Goal: Task Accomplishment & Management: Manage account settings

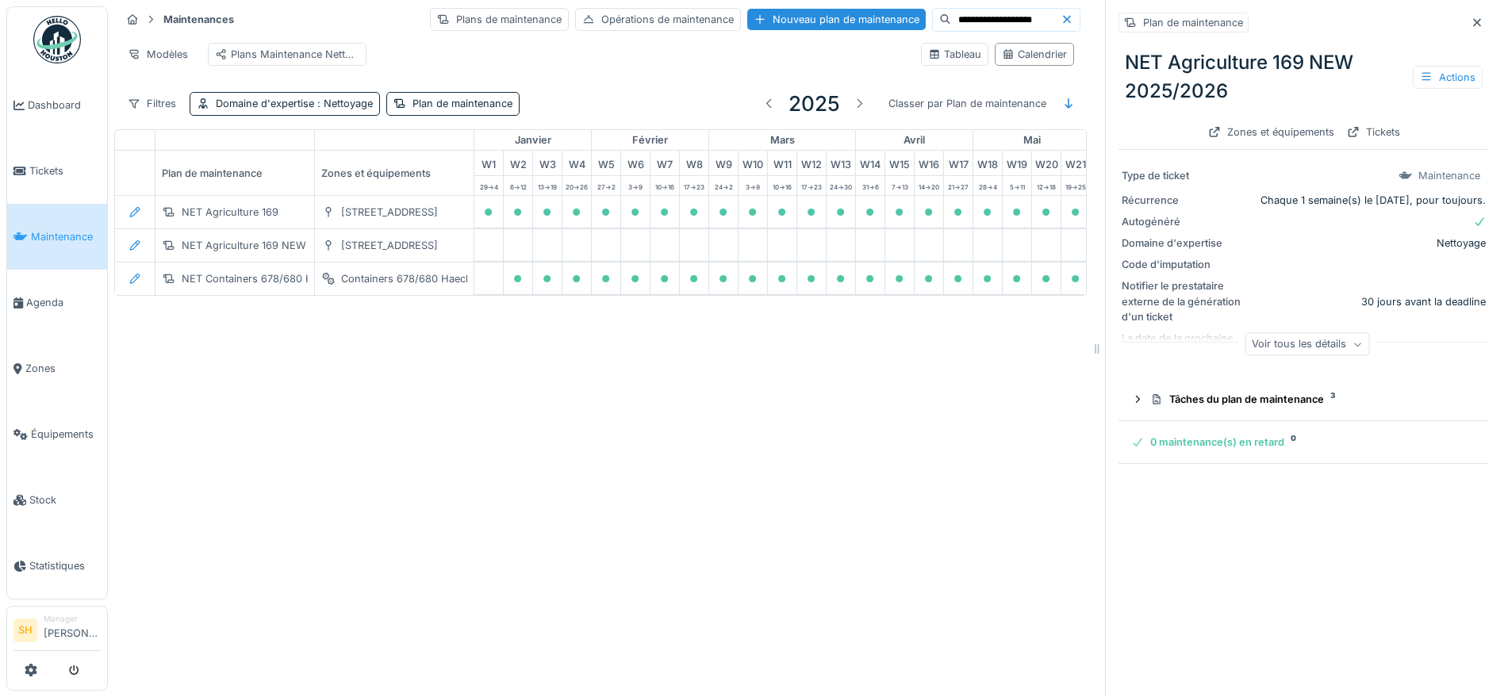
scroll to position [0, 529]
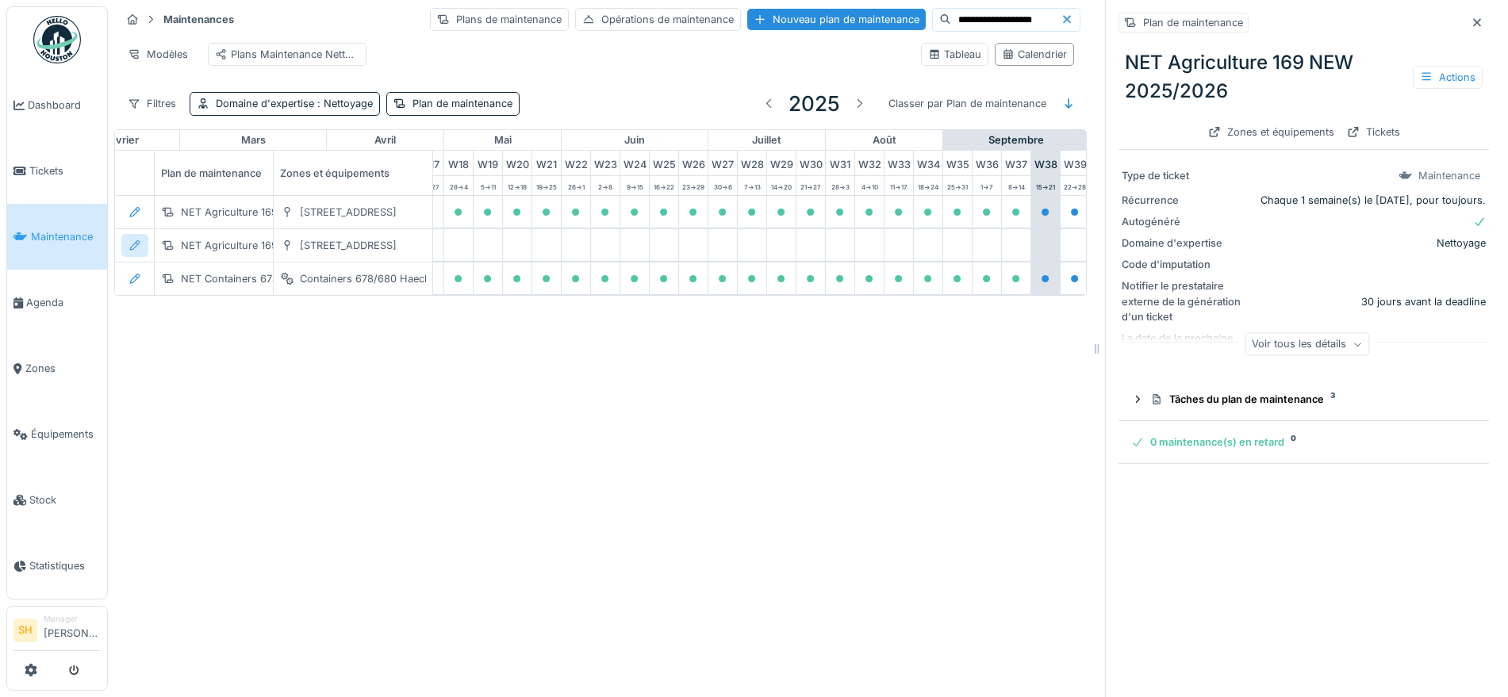
click at [135, 251] on icon at bounding box center [135, 245] width 13 height 10
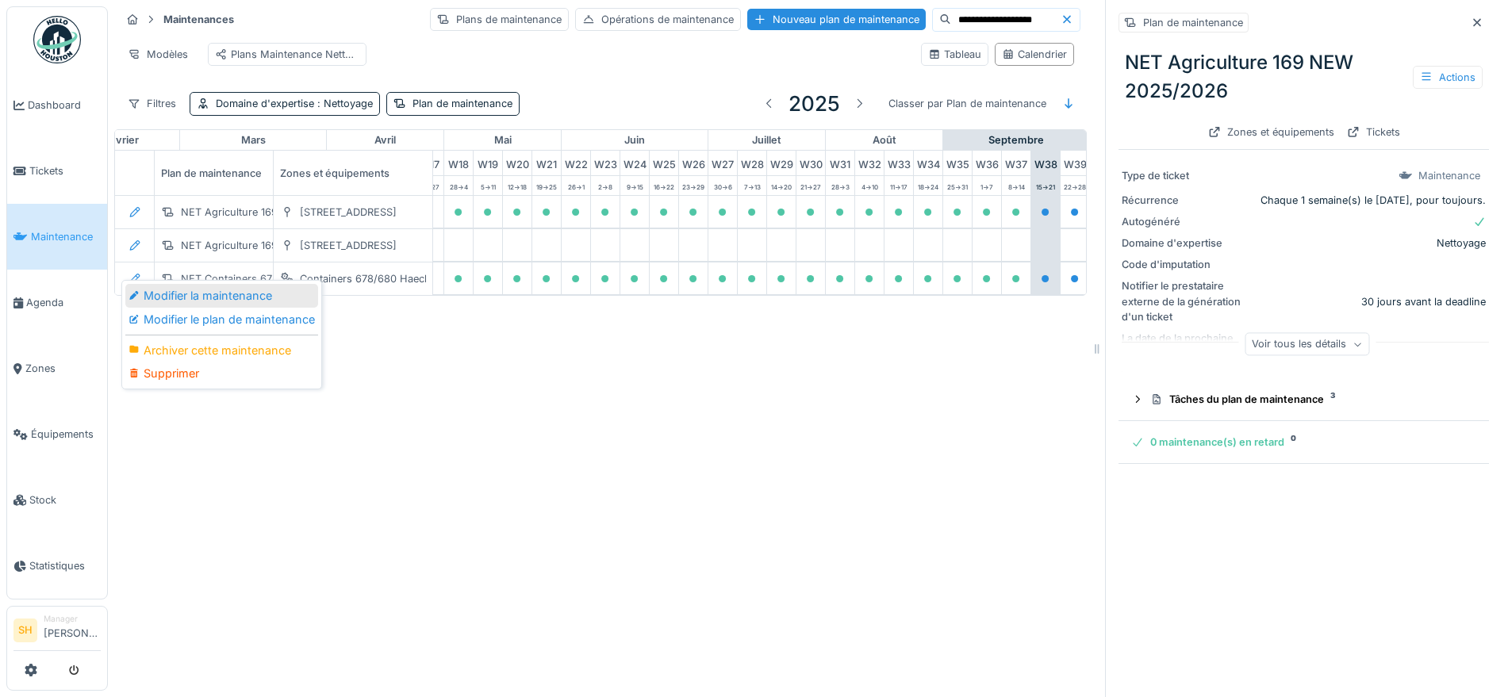
click at [182, 294] on div "Modifier la maintenance" at bounding box center [221, 296] width 193 height 24
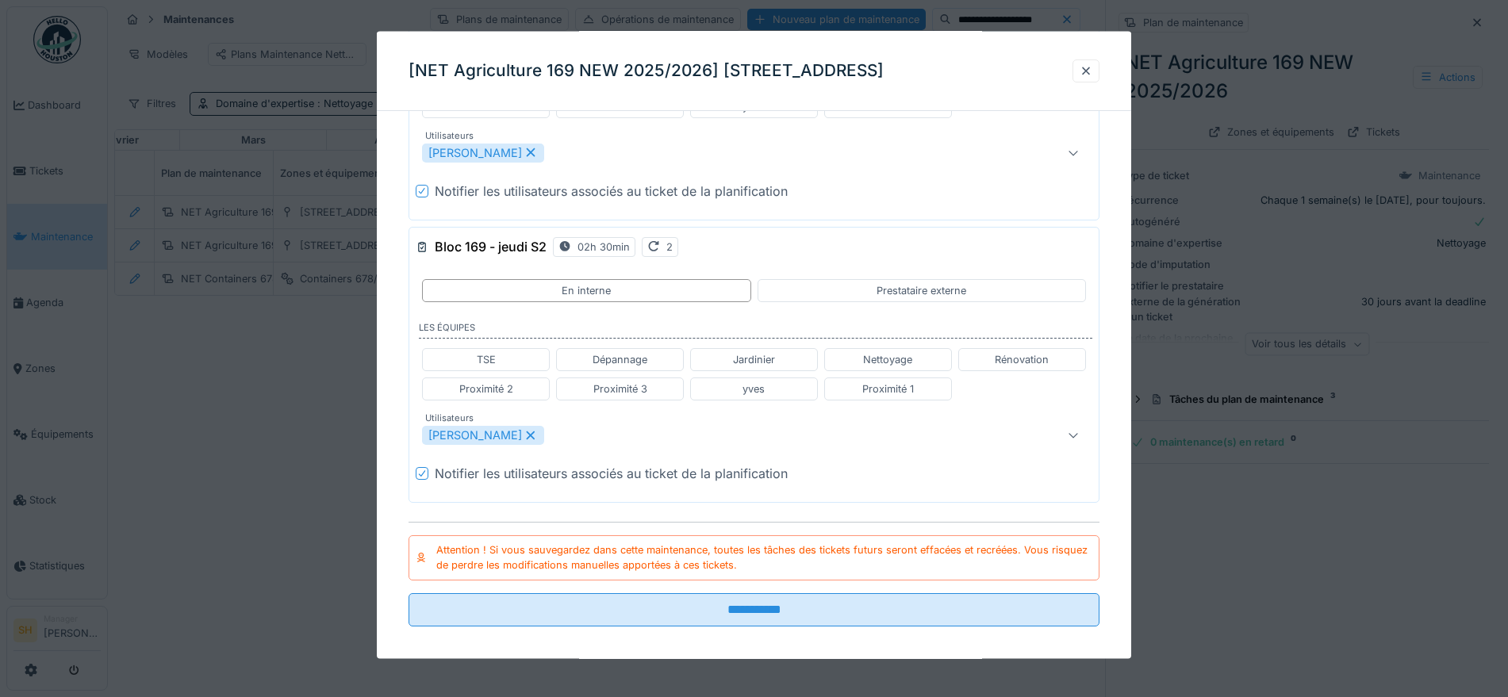
scroll to position [593, 0]
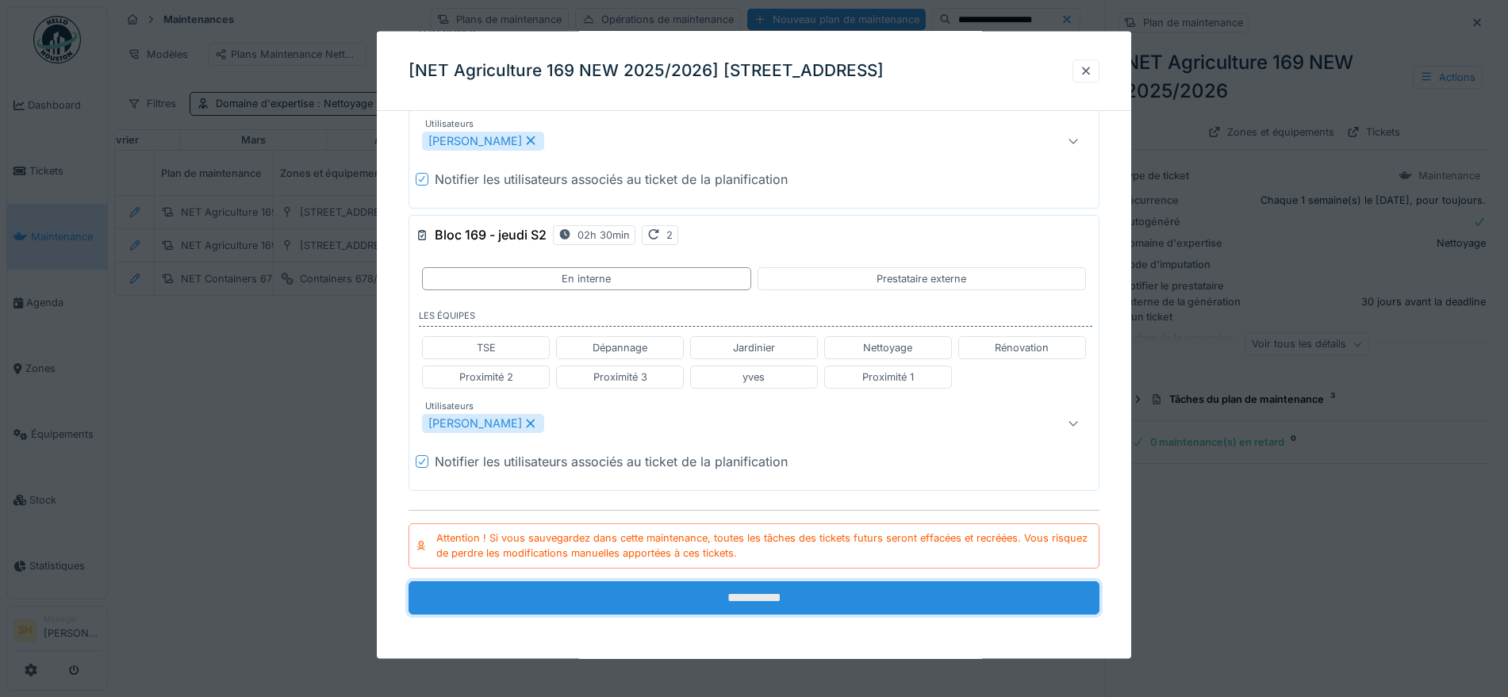
click at [802, 605] on input "**********" at bounding box center [754, 597] width 691 height 33
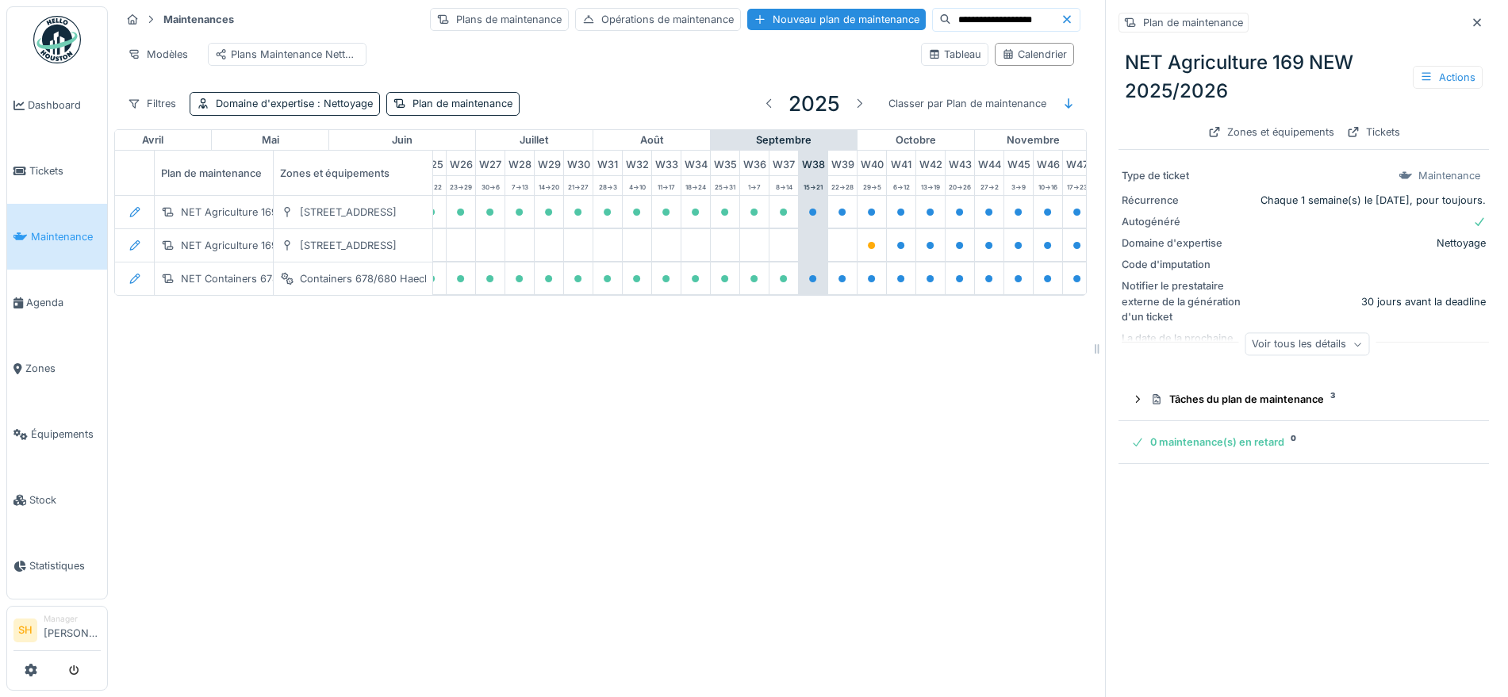
scroll to position [0, 780]
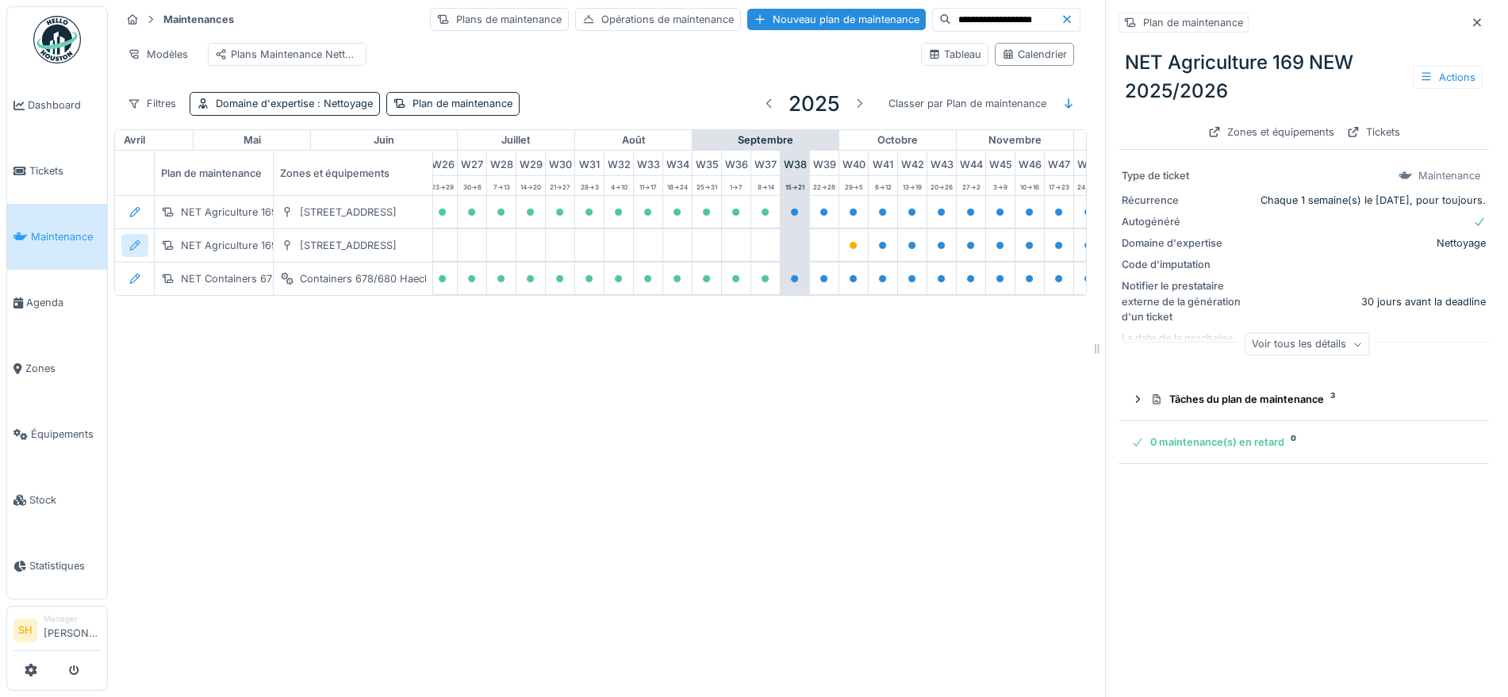
click at [131, 251] on icon at bounding box center [135, 245] width 13 height 10
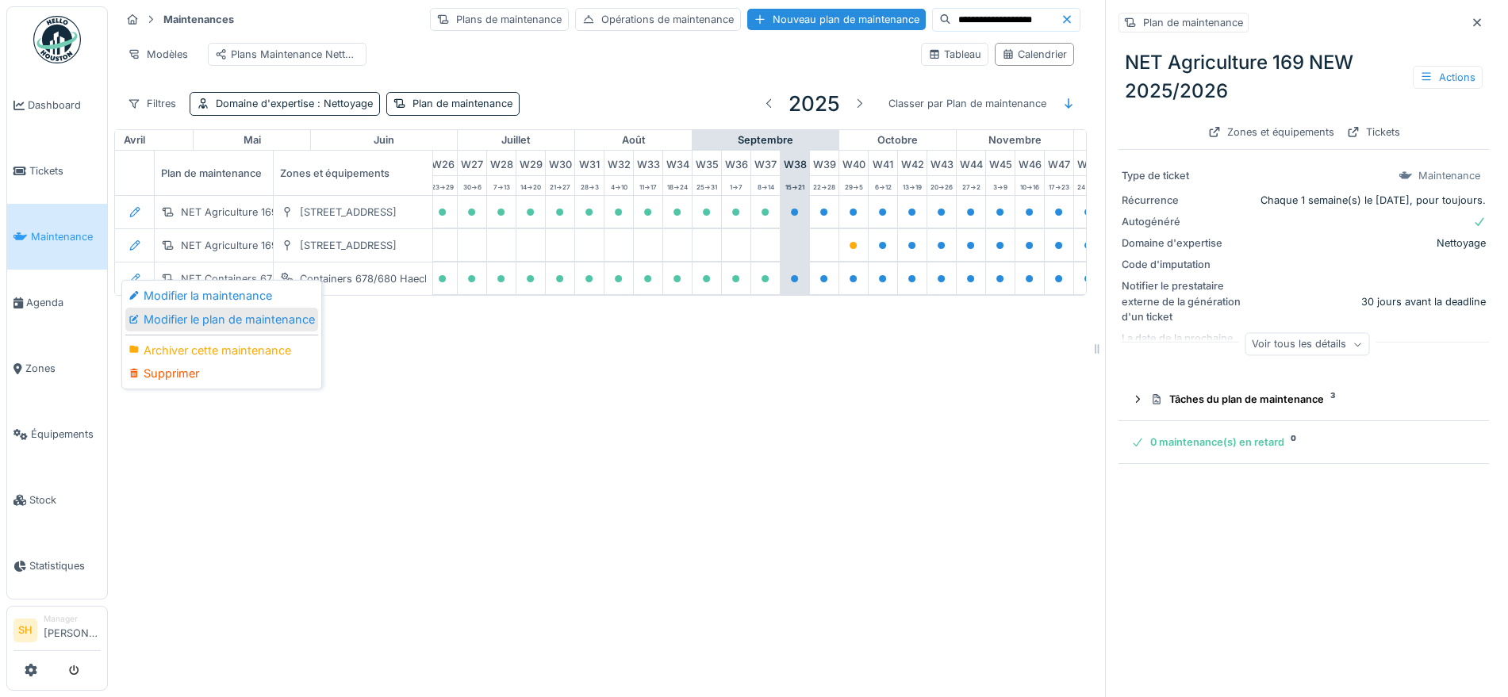
click at [202, 317] on div "Modifier le plan de maintenance" at bounding box center [221, 320] width 193 height 24
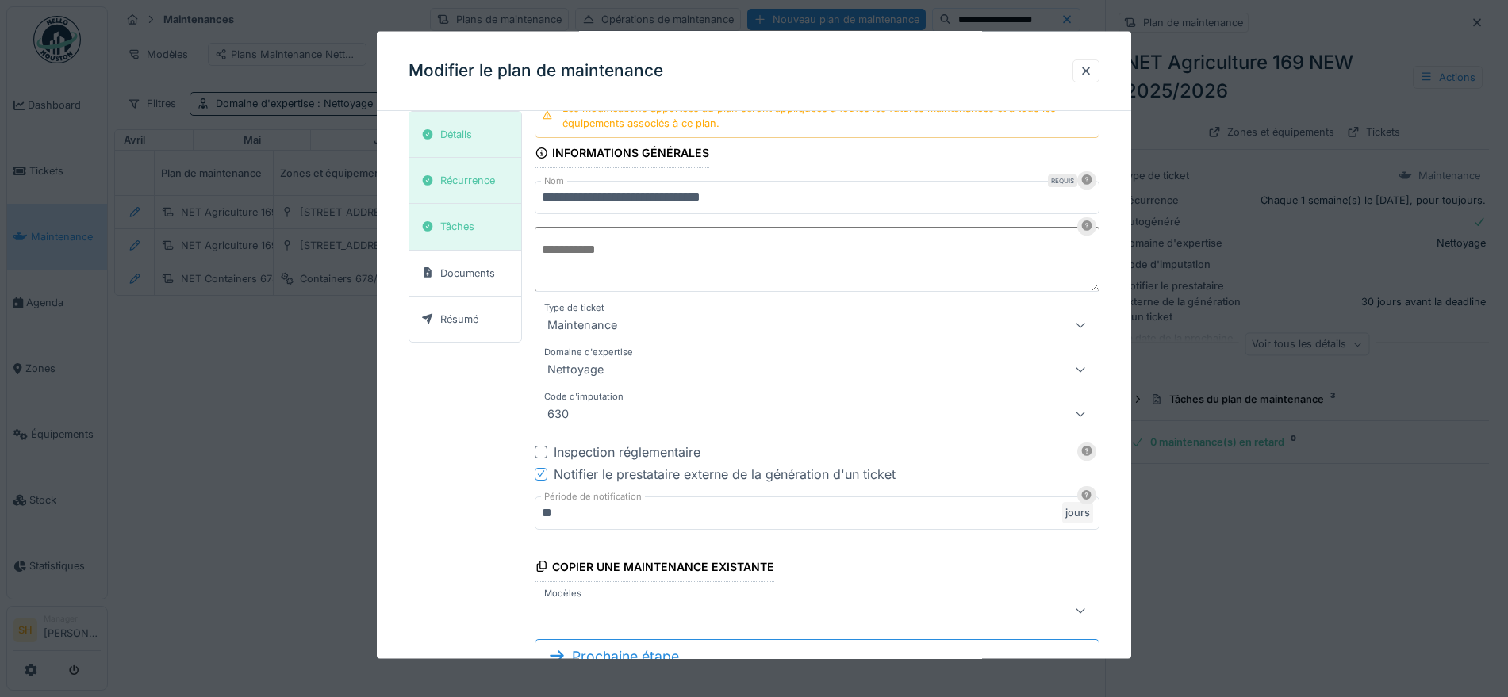
scroll to position [0, 0]
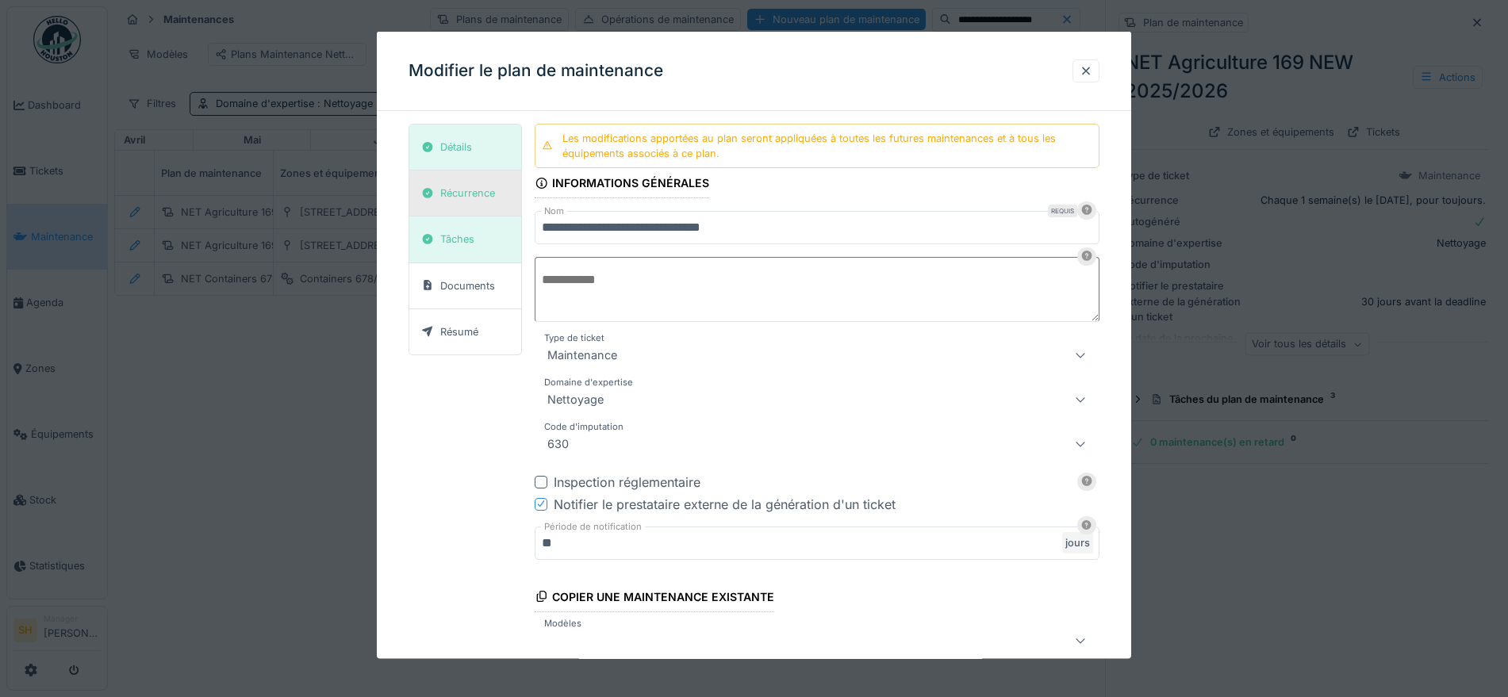
click at [488, 196] on div "Récurrence" at bounding box center [467, 193] width 55 height 15
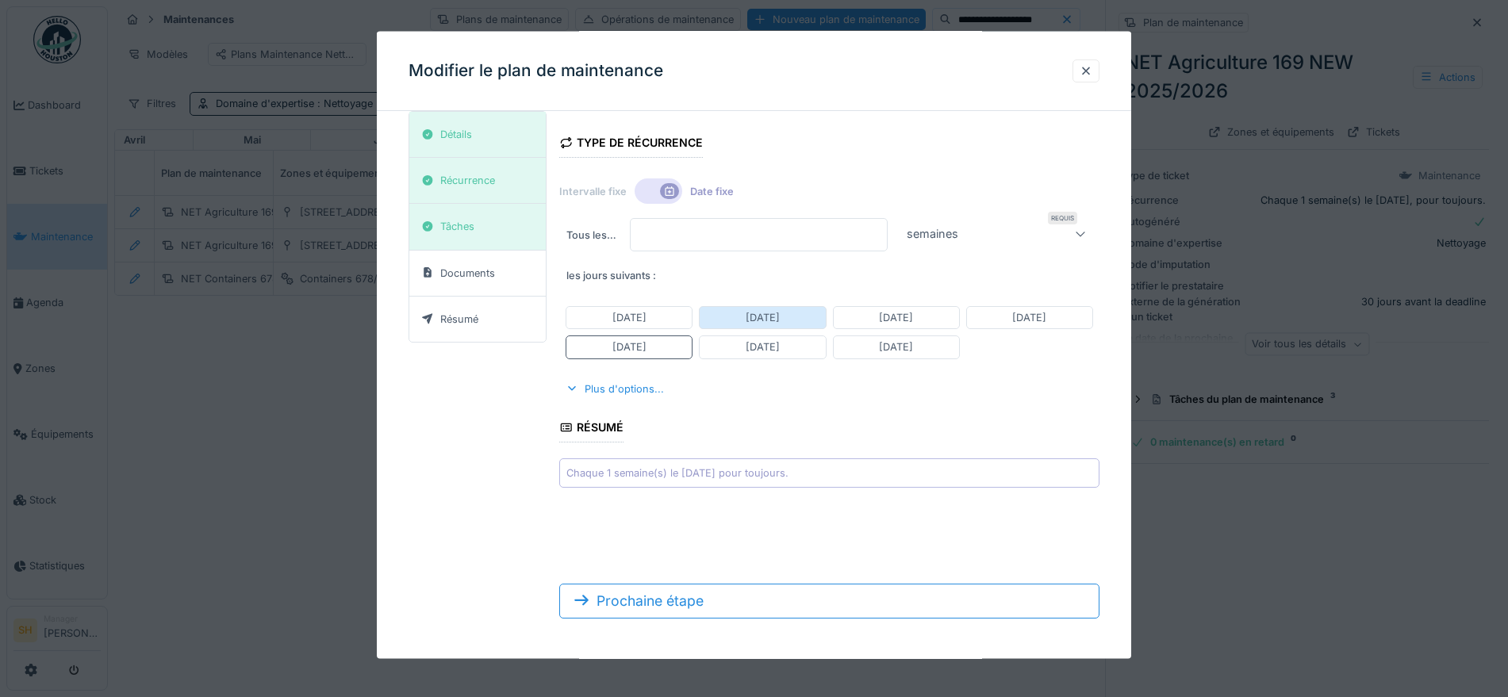
scroll to position [19, 0]
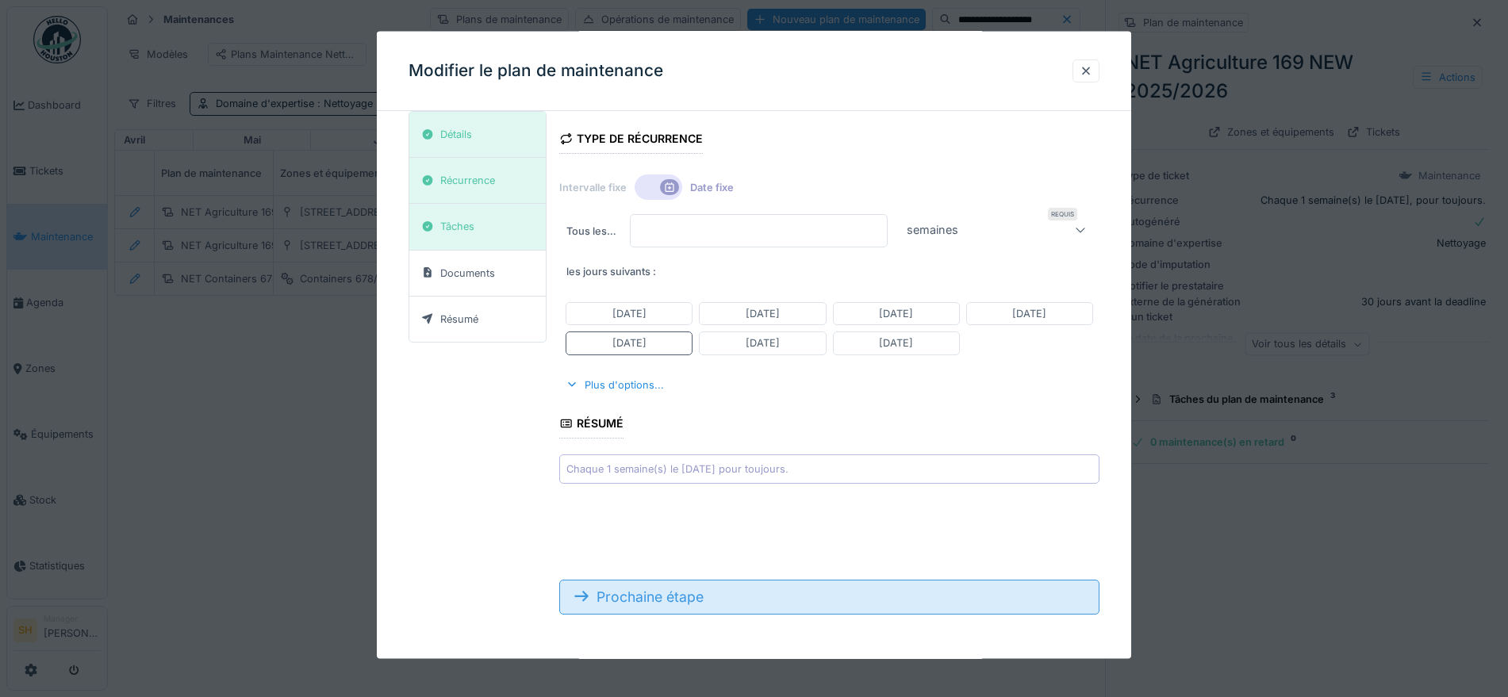
click at [701, 587] on div "Prochaine étape" at bounding box center [829, 596] width 540 height 35
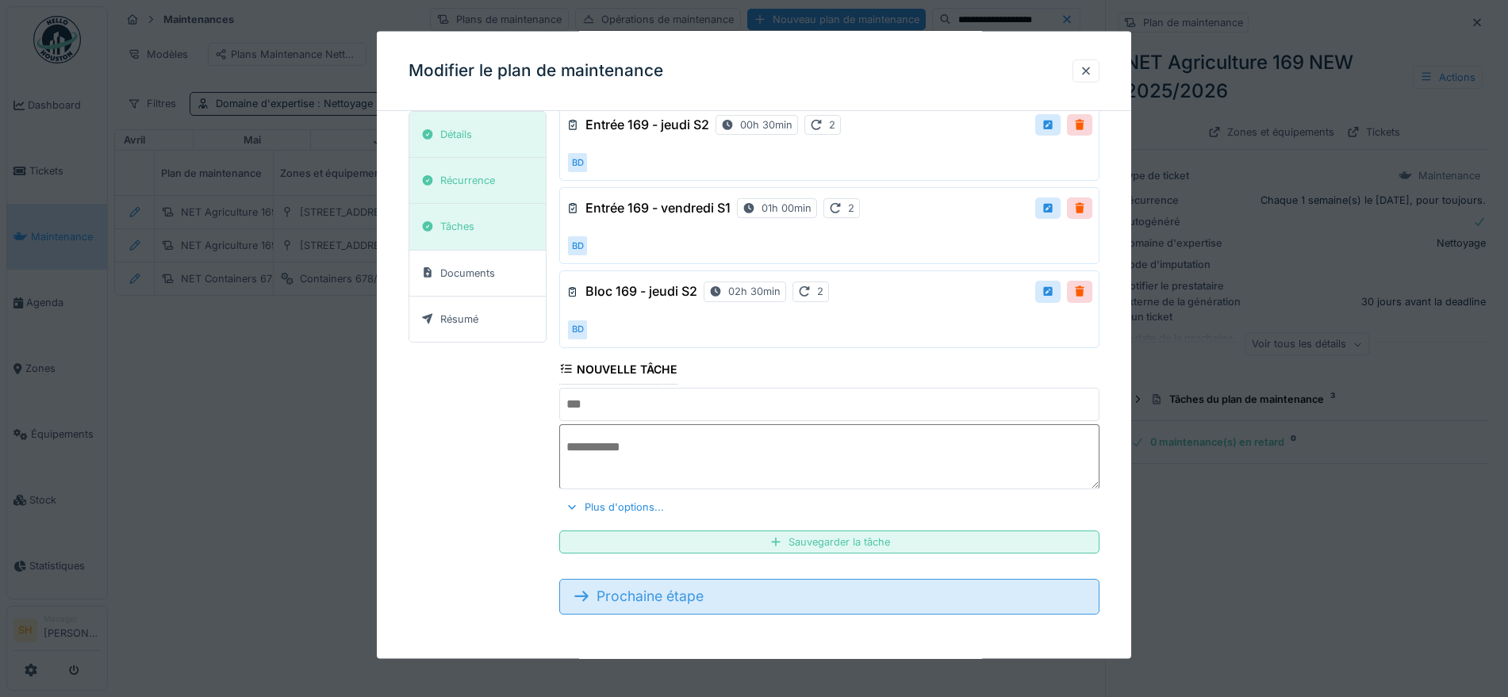
click at [701, 597] on div "Prochaine étape" at bounding box center [829, 596] width 540 height 35
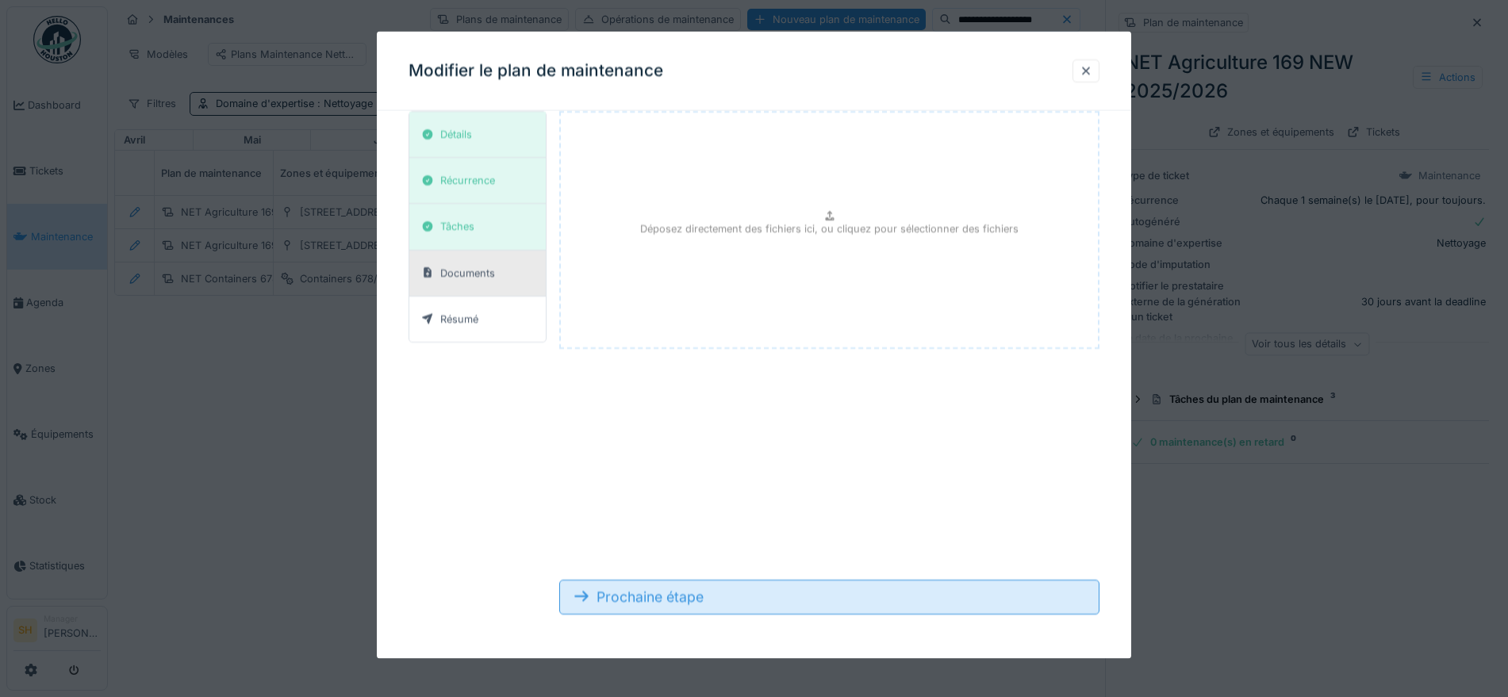
click at [701, 597] on div "Prochaine étape" at bounding box center [829, 596] width 540 height 35
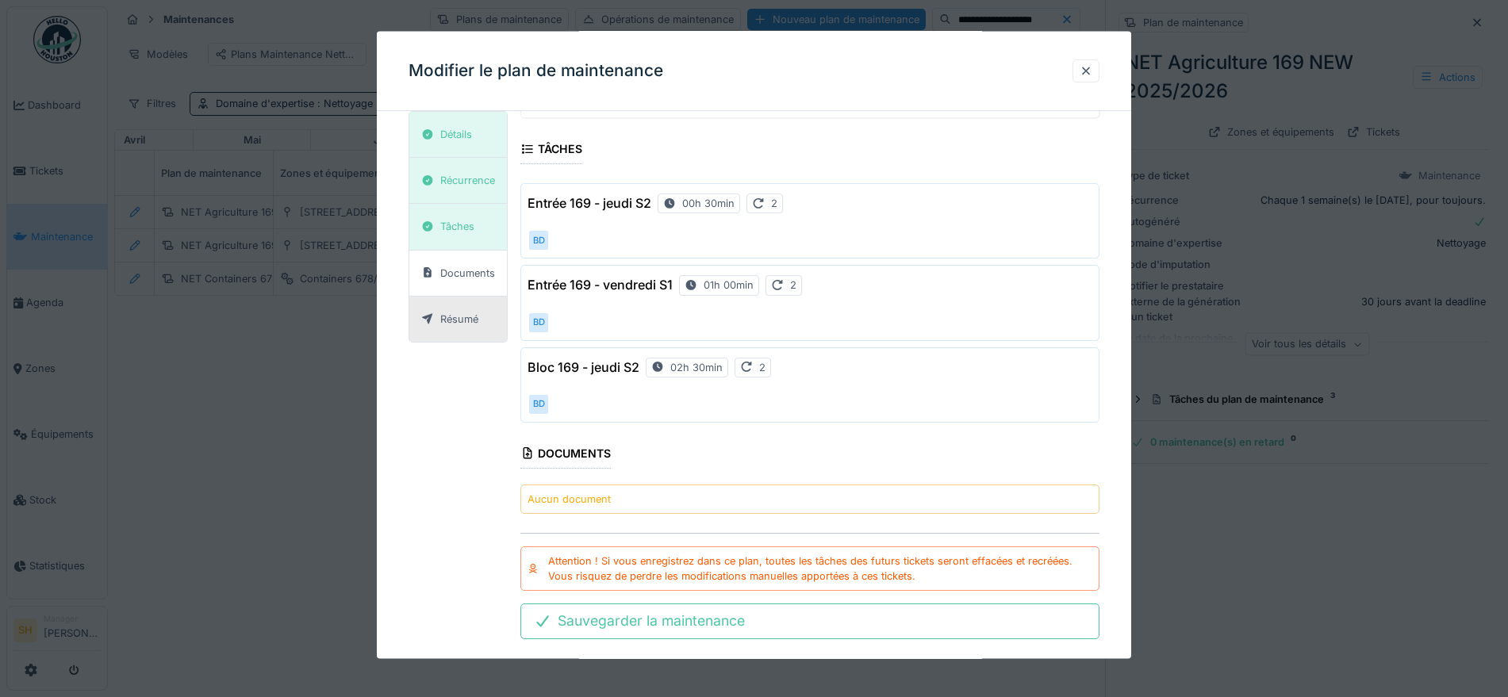
scroll to position [401, 0]
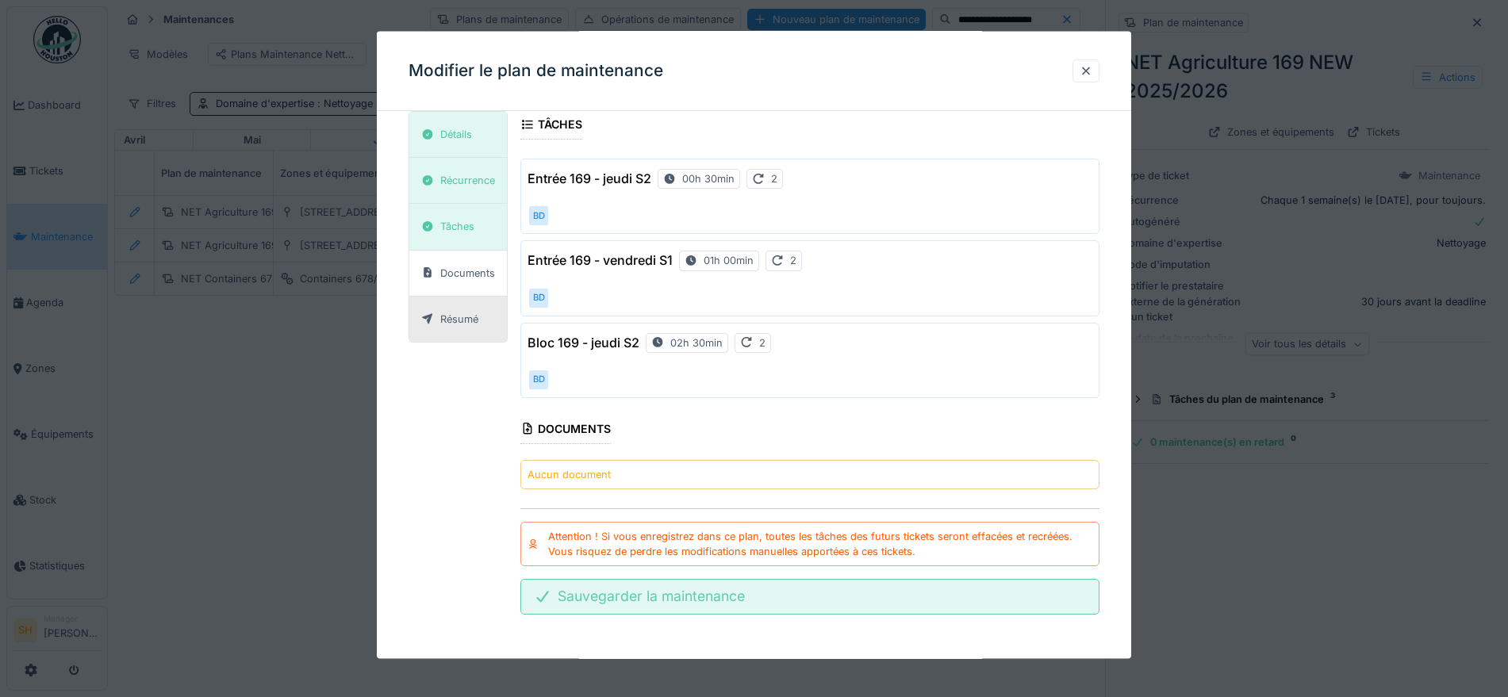
click at [751, 594] on div "Sauvegarder la maintenance" at bounding box center [809, 596] width 579 height 35
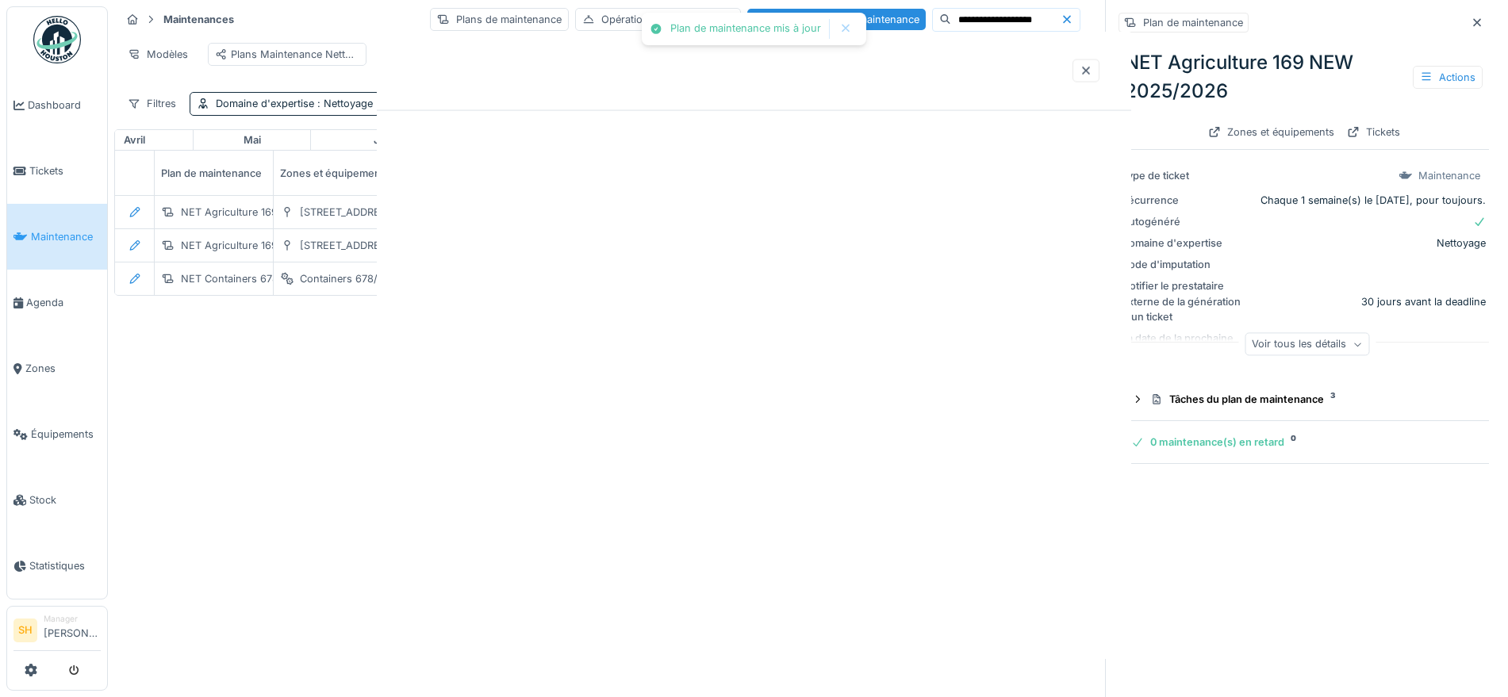
scroll to position [0, 0]
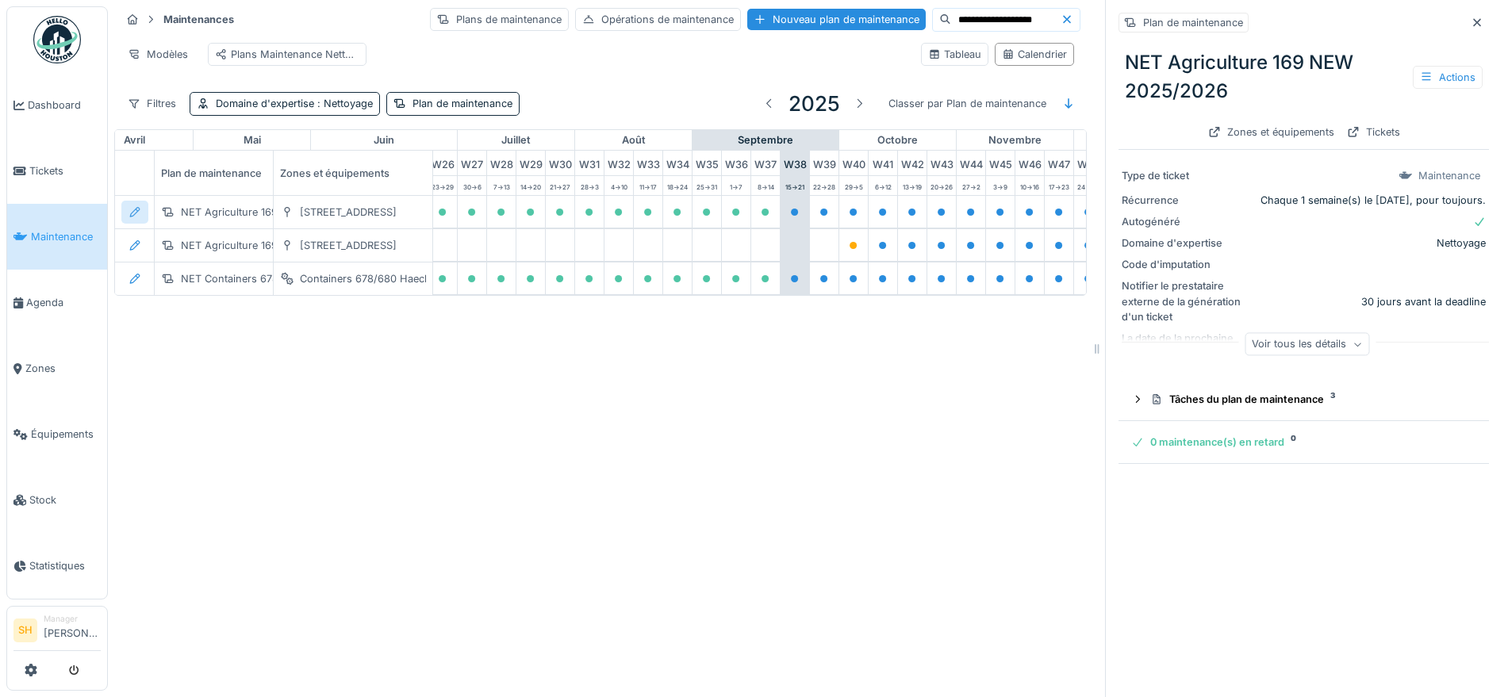
click at [140, 217] on icon at bounding box center [135, 212] width 13 height 10
click at [221, 284] on div "Modifier le plan de maintenance" at bounding box center [221, 287] width 193 height 24
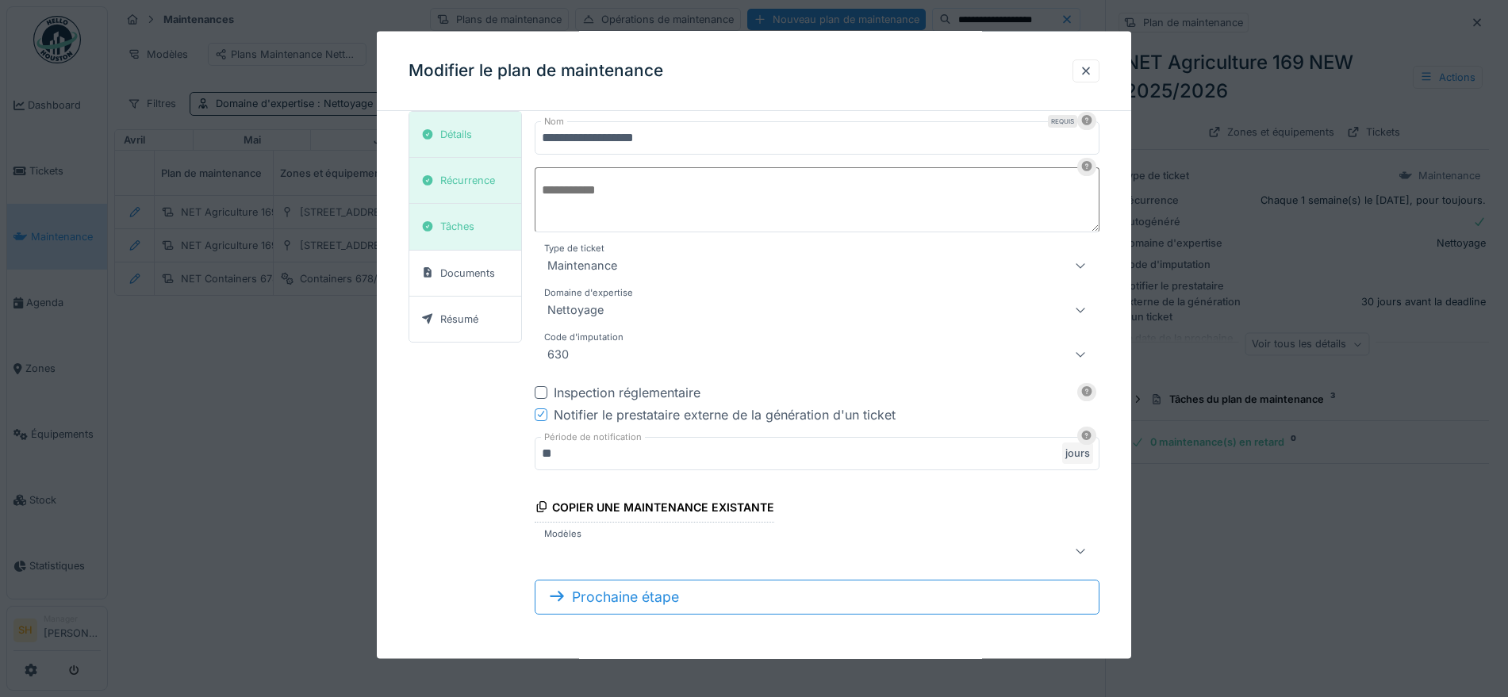
scroll to position [15, 0]
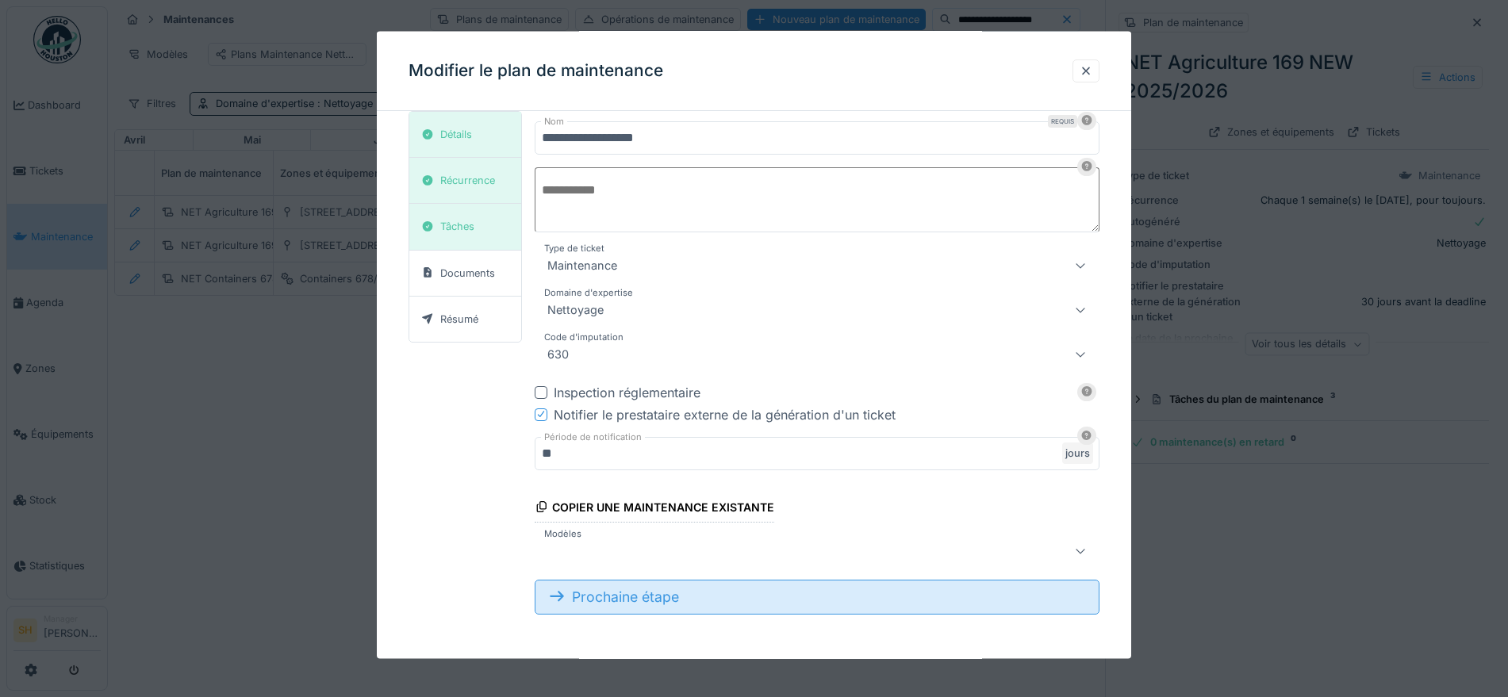
click at [729, 603] on div "Prochaine étape" at bounding box center [817, 596] width 564 height 35
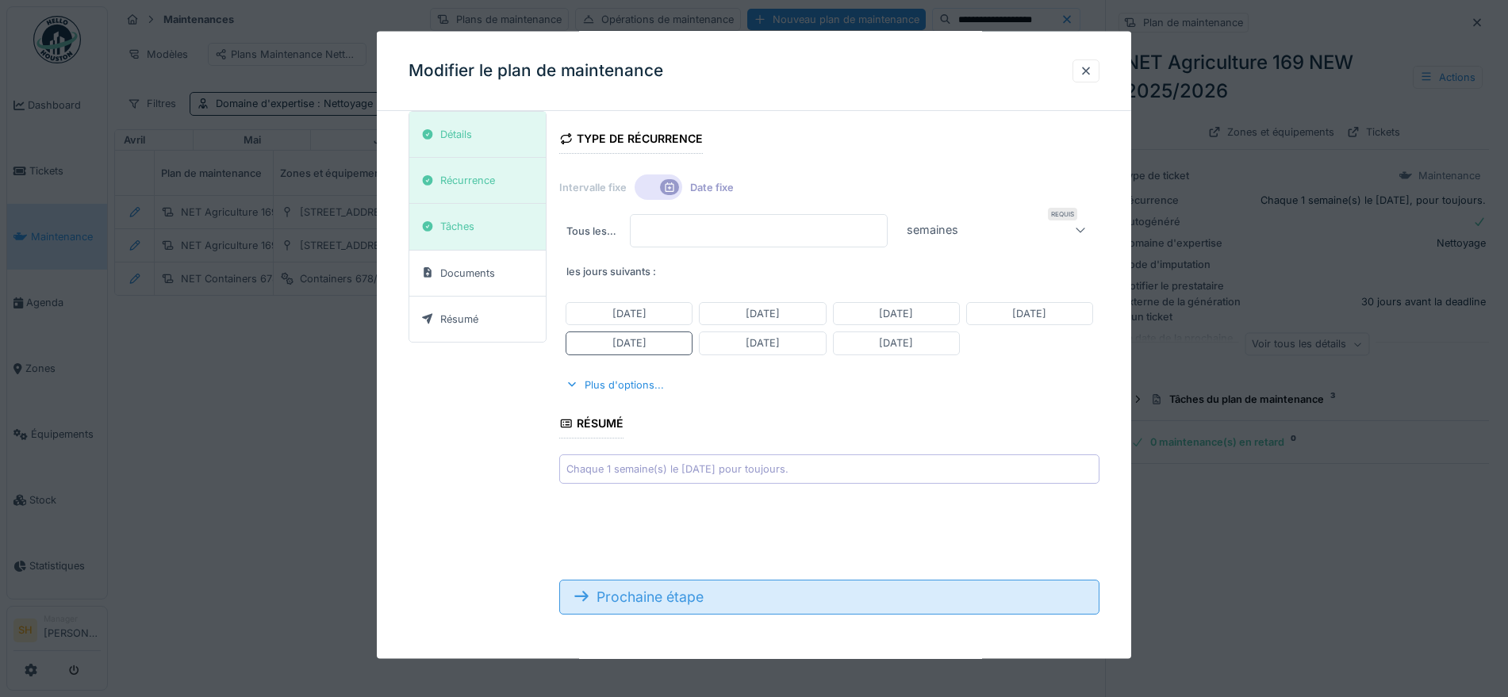
scroll to position [19, 0]
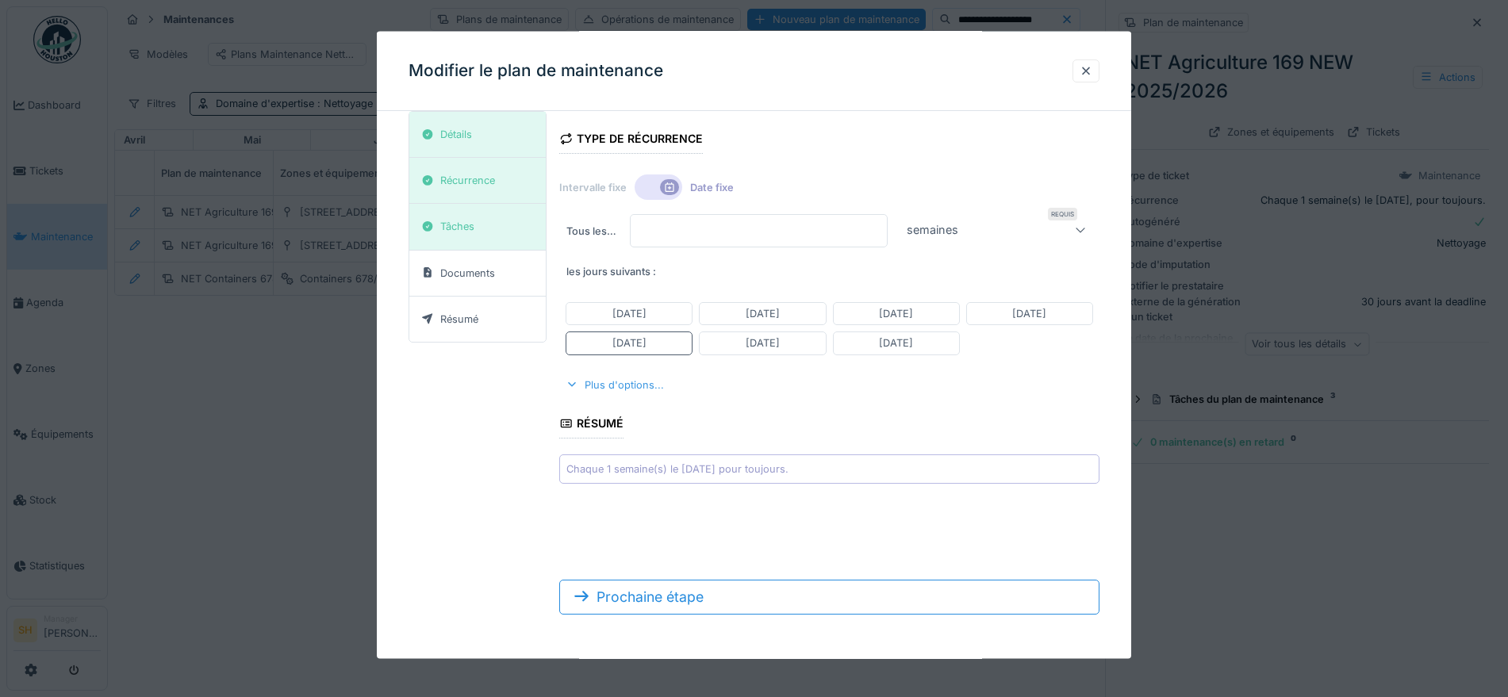
click at [613, 384] on div "Plus d'options..." at bounding box center [614, 384] width 111 height 21
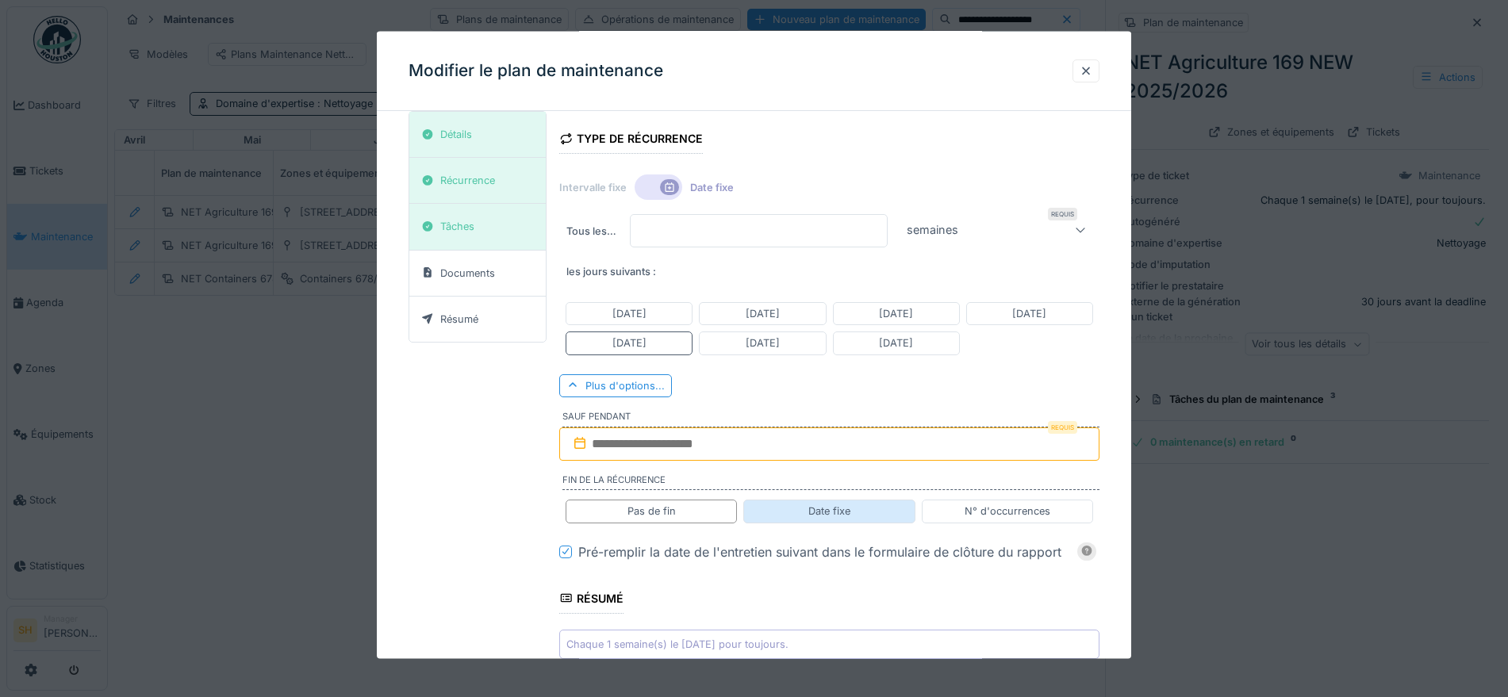
scroll to position [114, 0]
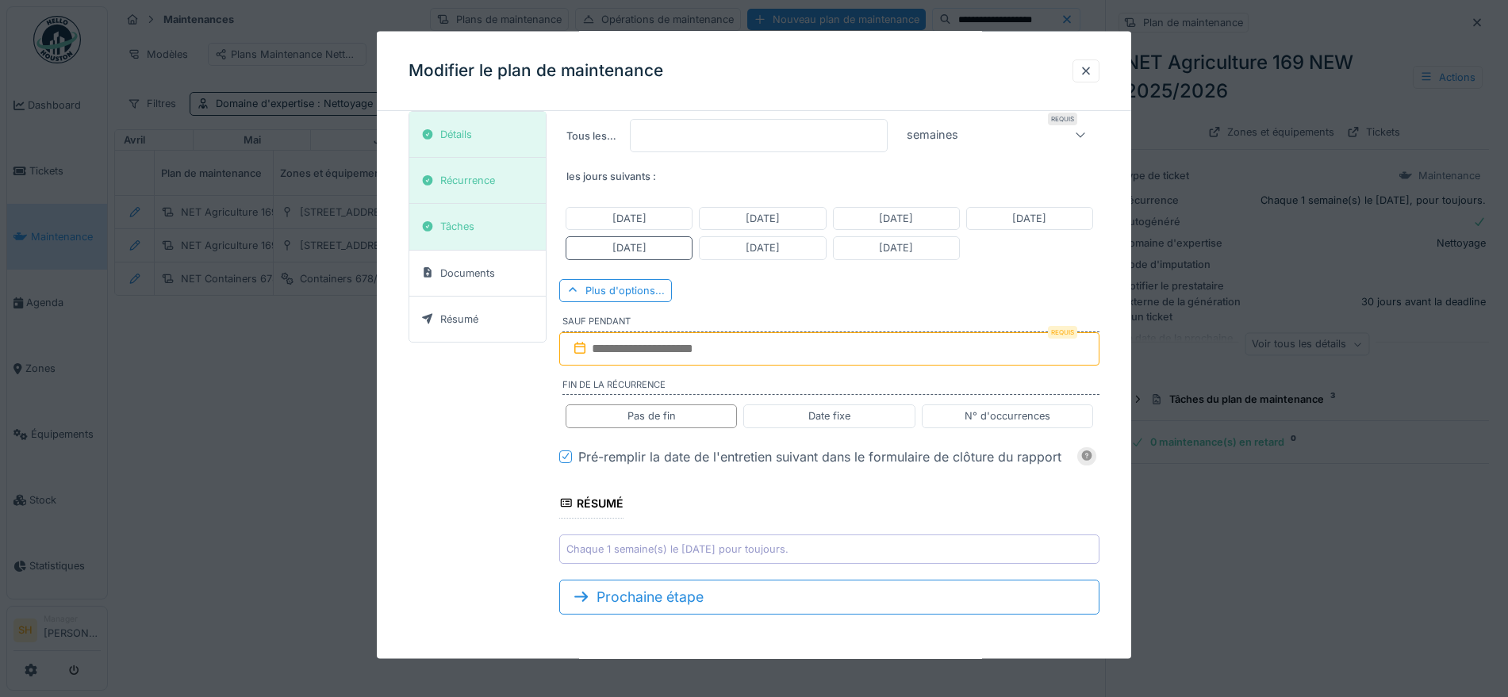
click at [666, 387] on label "Fin de la récurrence" at bounding box center [831, 386] width 536 height 17
click at [828, 421] on div "Date fixe" at bounding box center [829, 416] width 42 height 15
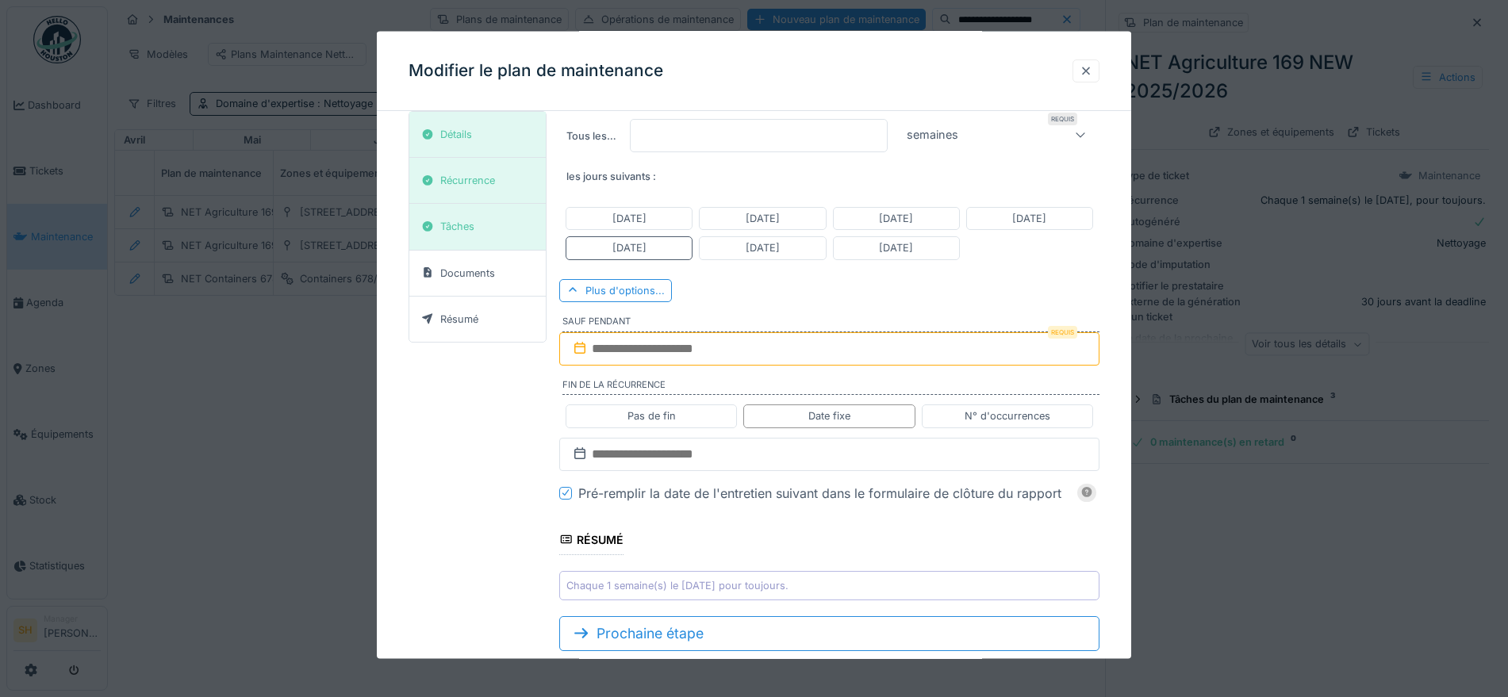
click at [1092, 68] on div at bounding box center [1086, 70] width 13 height 15
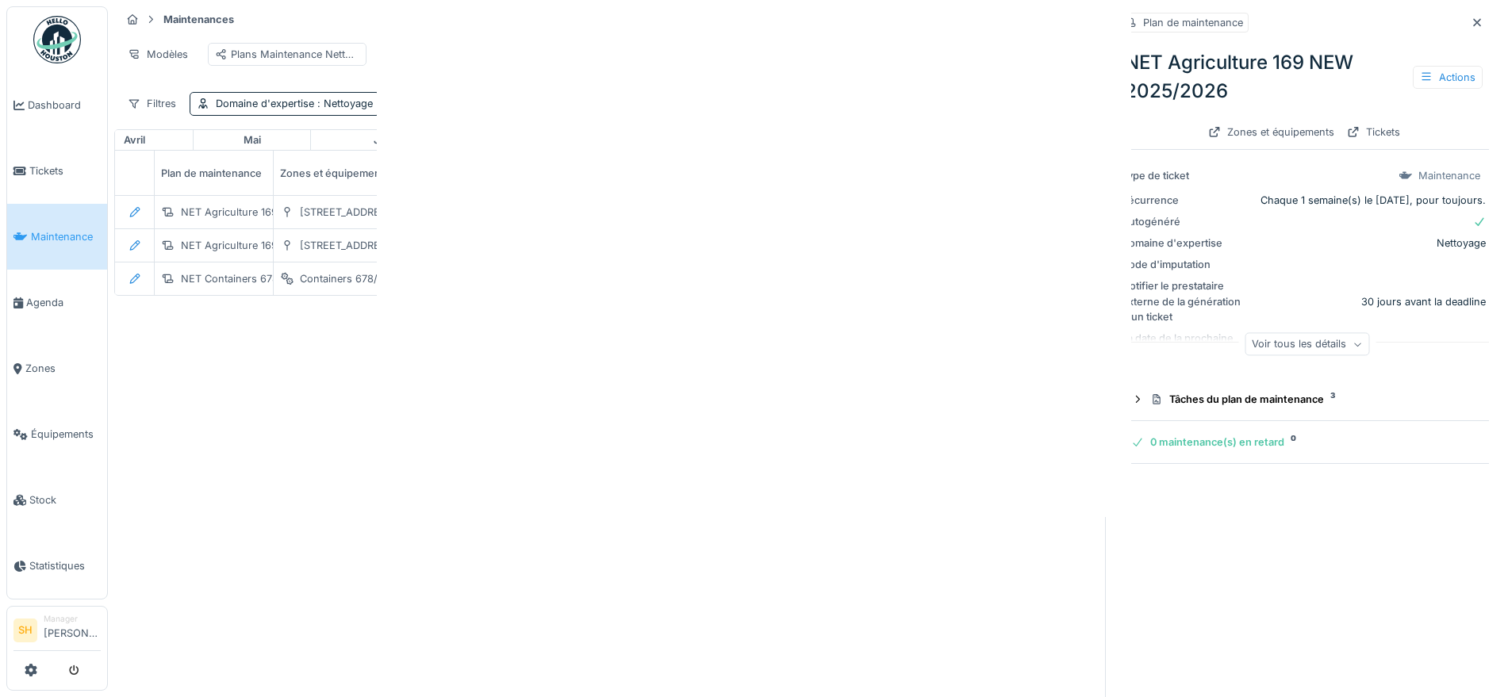
scroll to position [0, 0]
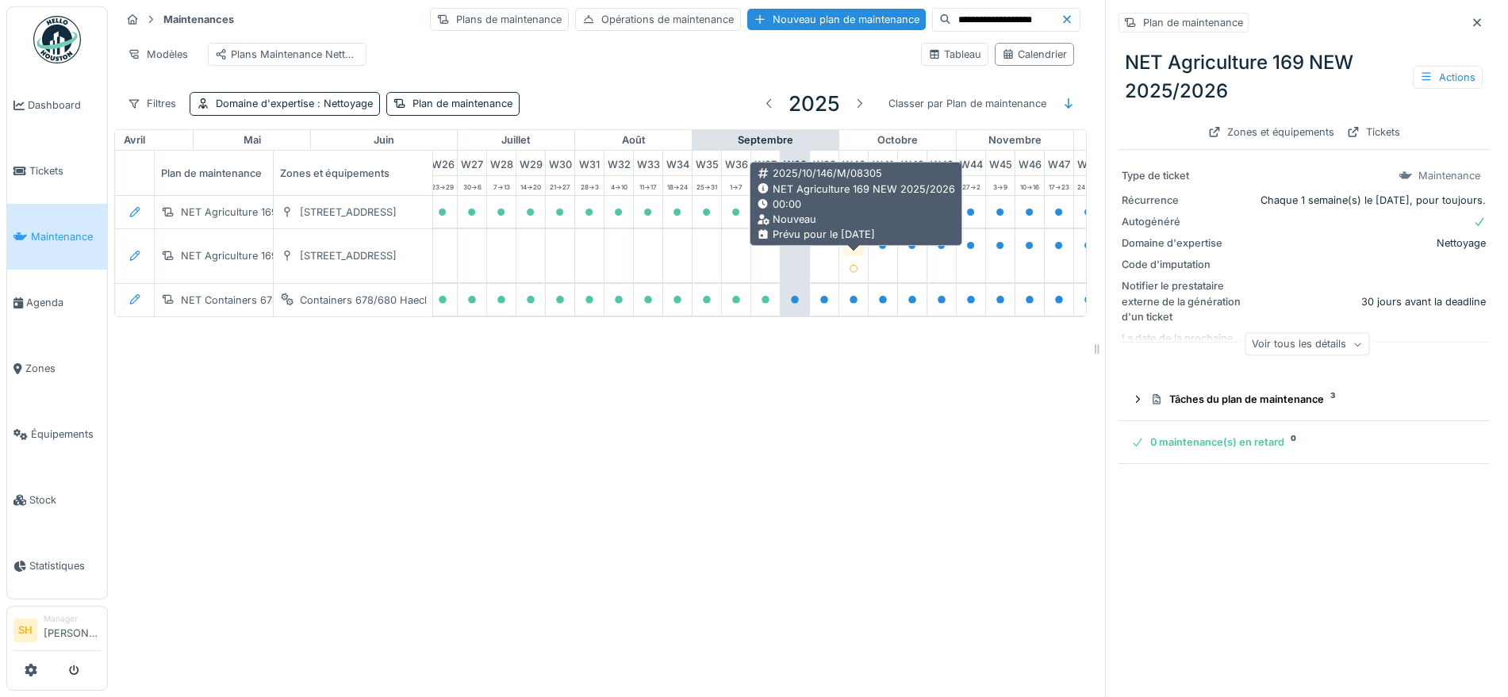
click at [851, 244] on icon at bounding box center [854, 246] width 8 height 8
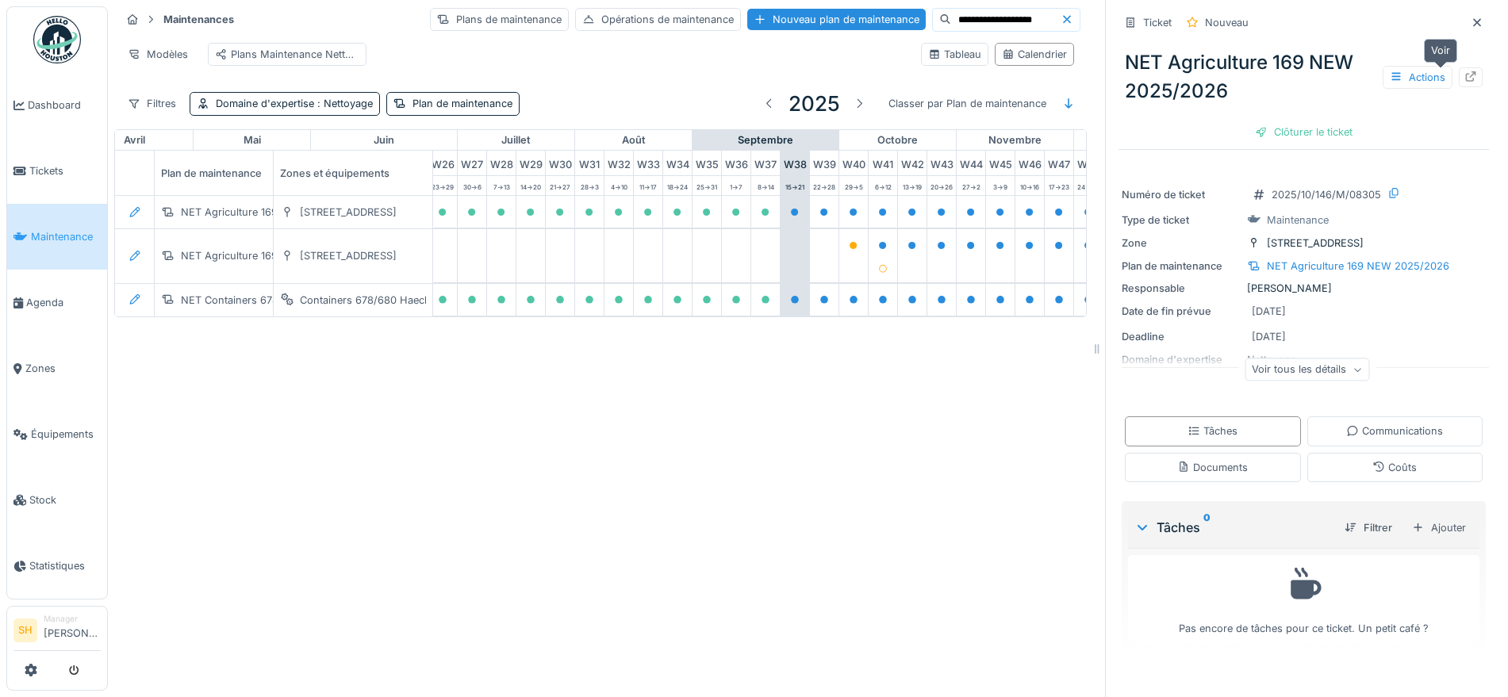
click at [1465, 71] on icon at bounding box center [1471, 76] width 13 height 10
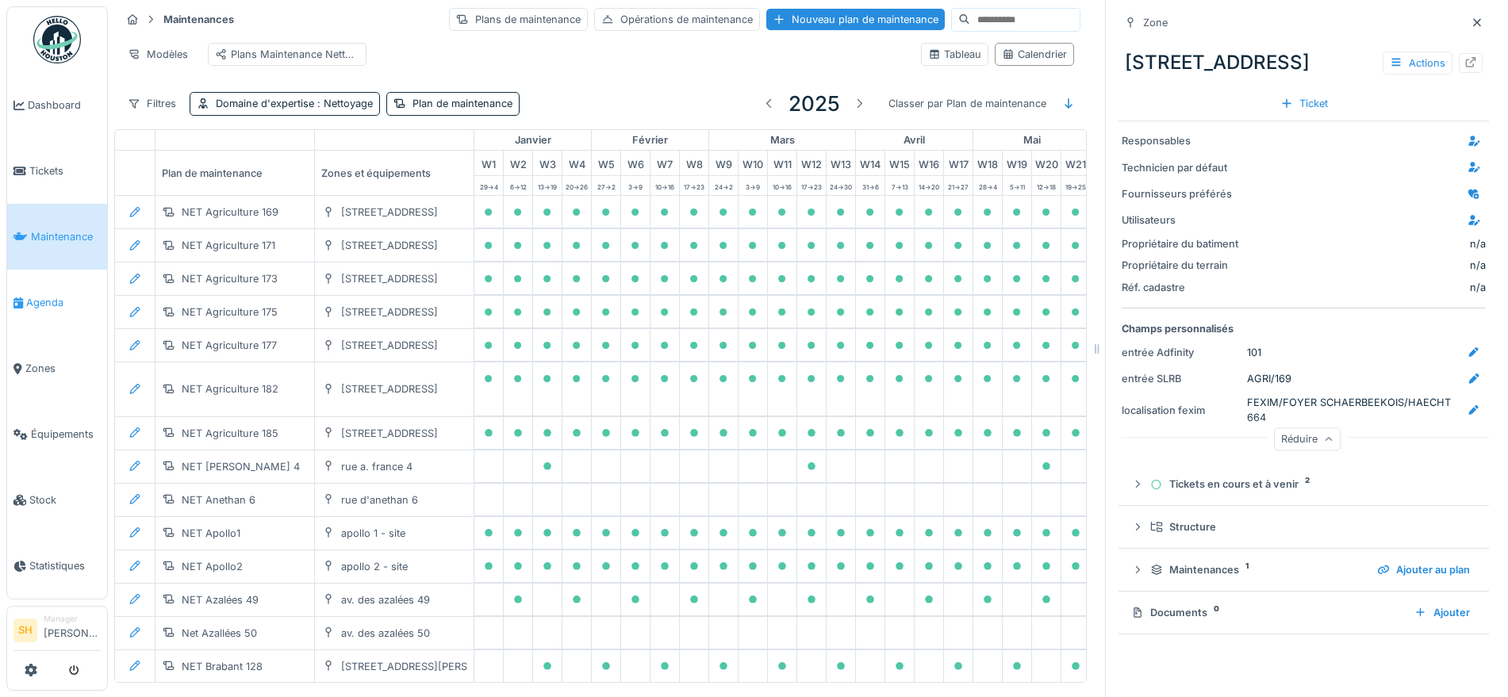
scroll to position [0, 529]
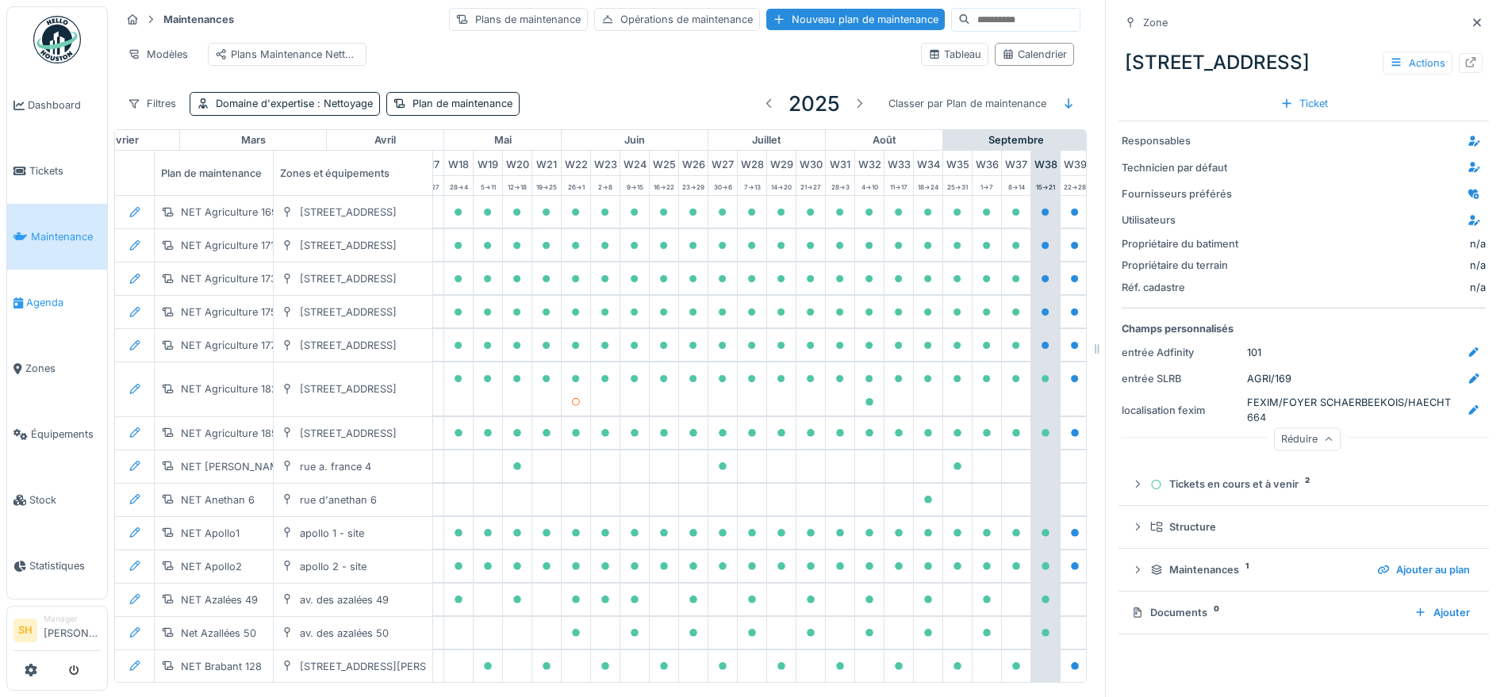
click at [54, 299] on span "Agenda" at bounding box center [63, 302] width 75 height 15
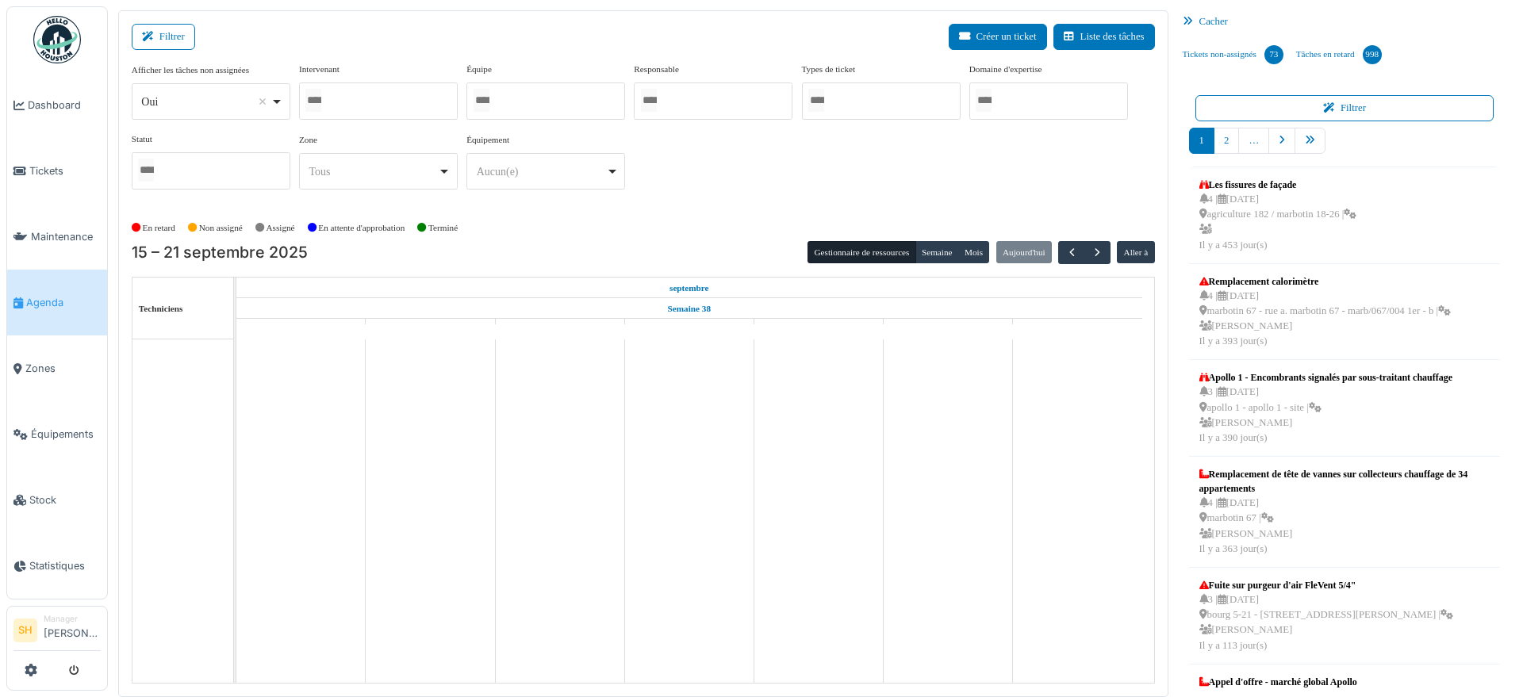
click at [386, 96] on div at bounding box center [378, 101] width 159 height 37
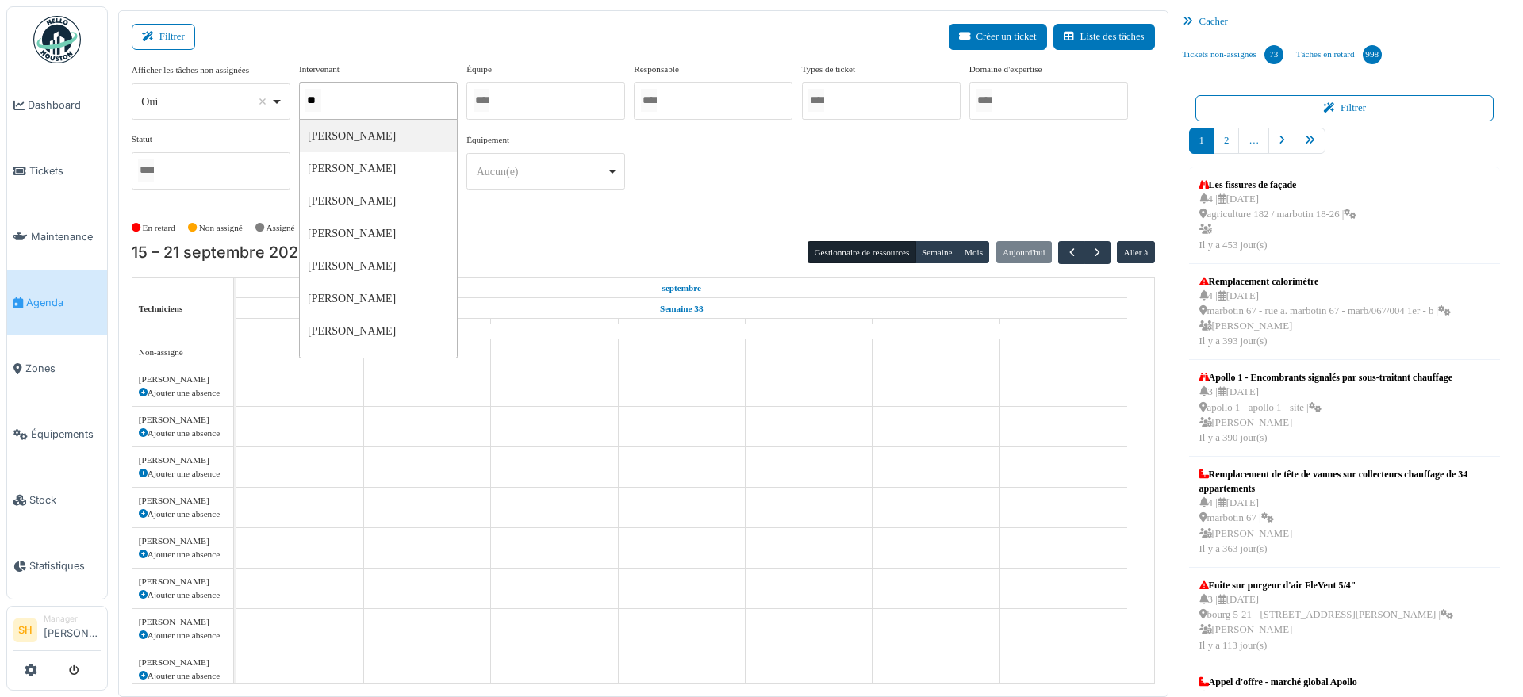
type input "***"
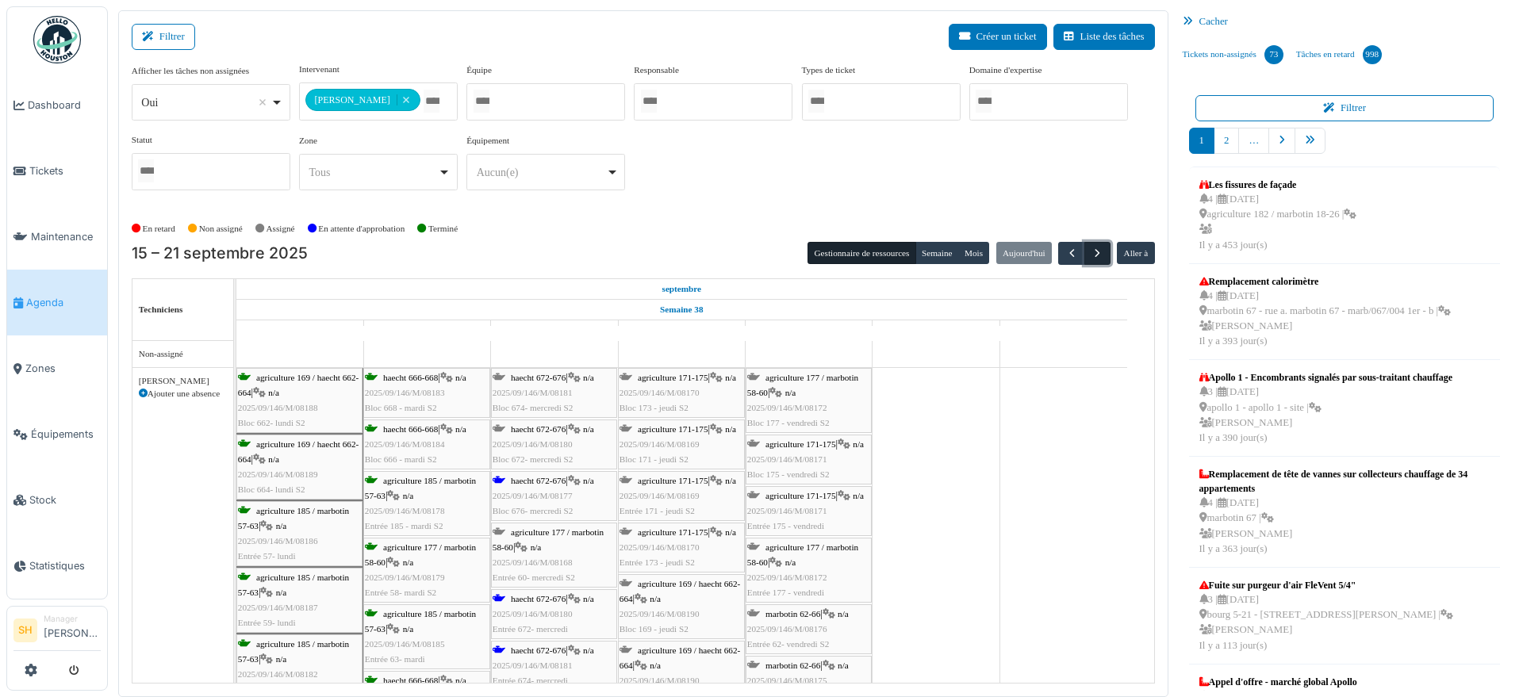
click at [1091, 252] on span "button" at bounding box center [1097, 253] width 13 height 13
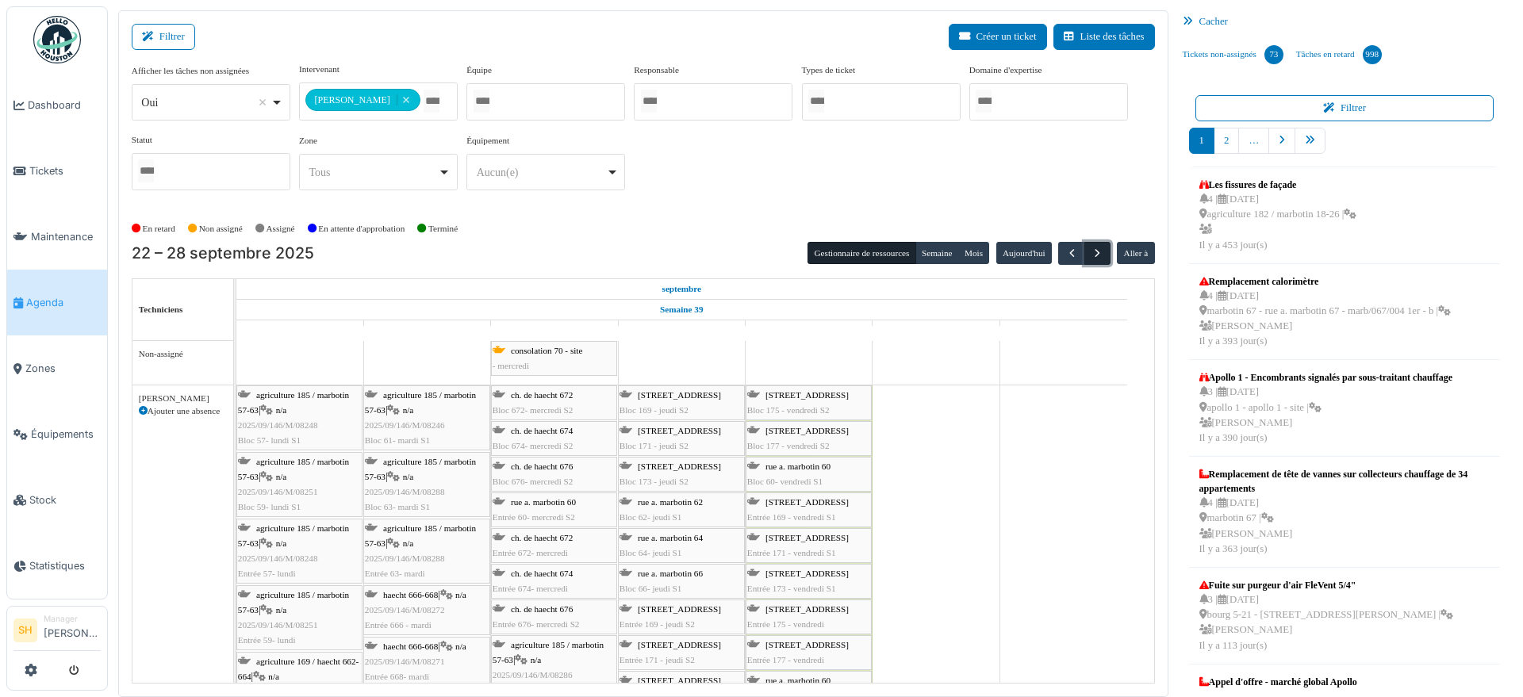
click at [1091, 252] on span "button" at bounding box center [1097, 253] width 13 height 13
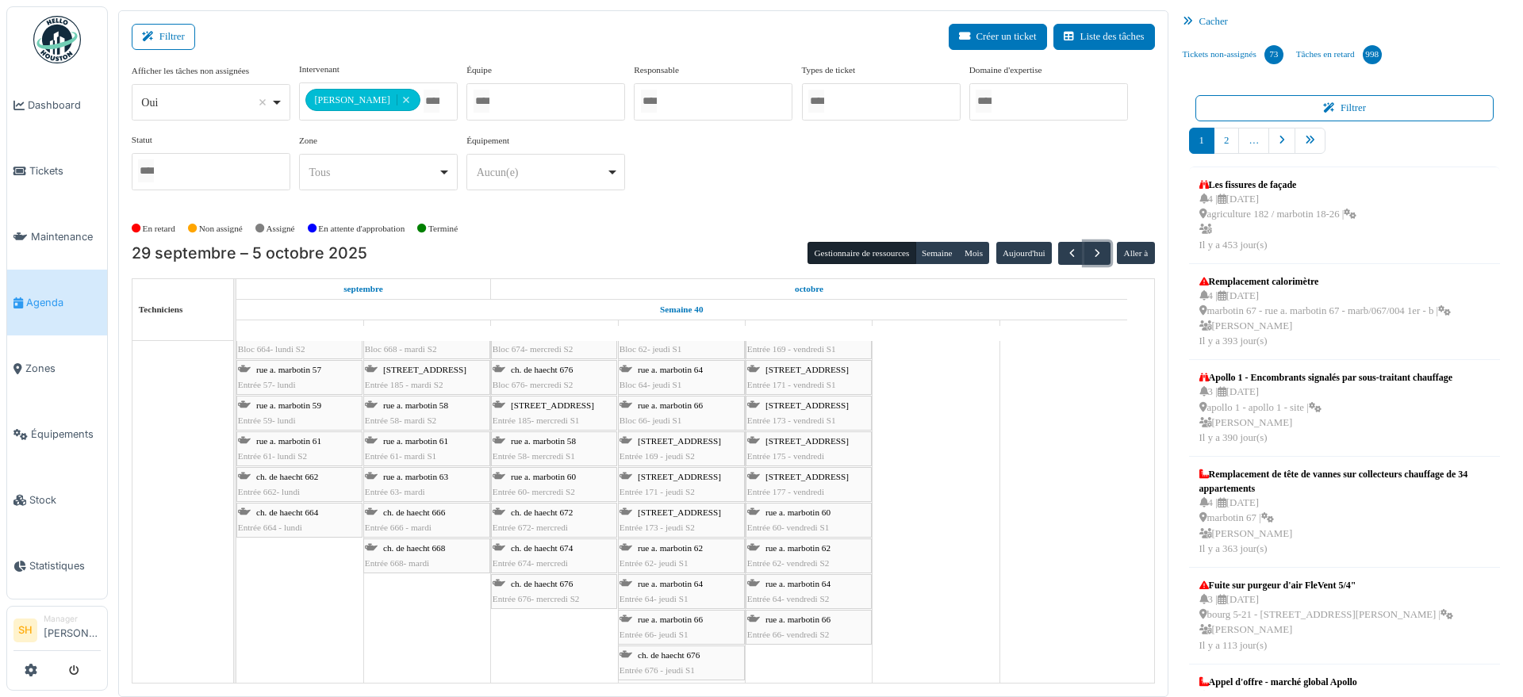
scroll to position [174, 0]
click at [72, 232] on span "Maintenance" at bounding box center [66, 236] width 70 height 15
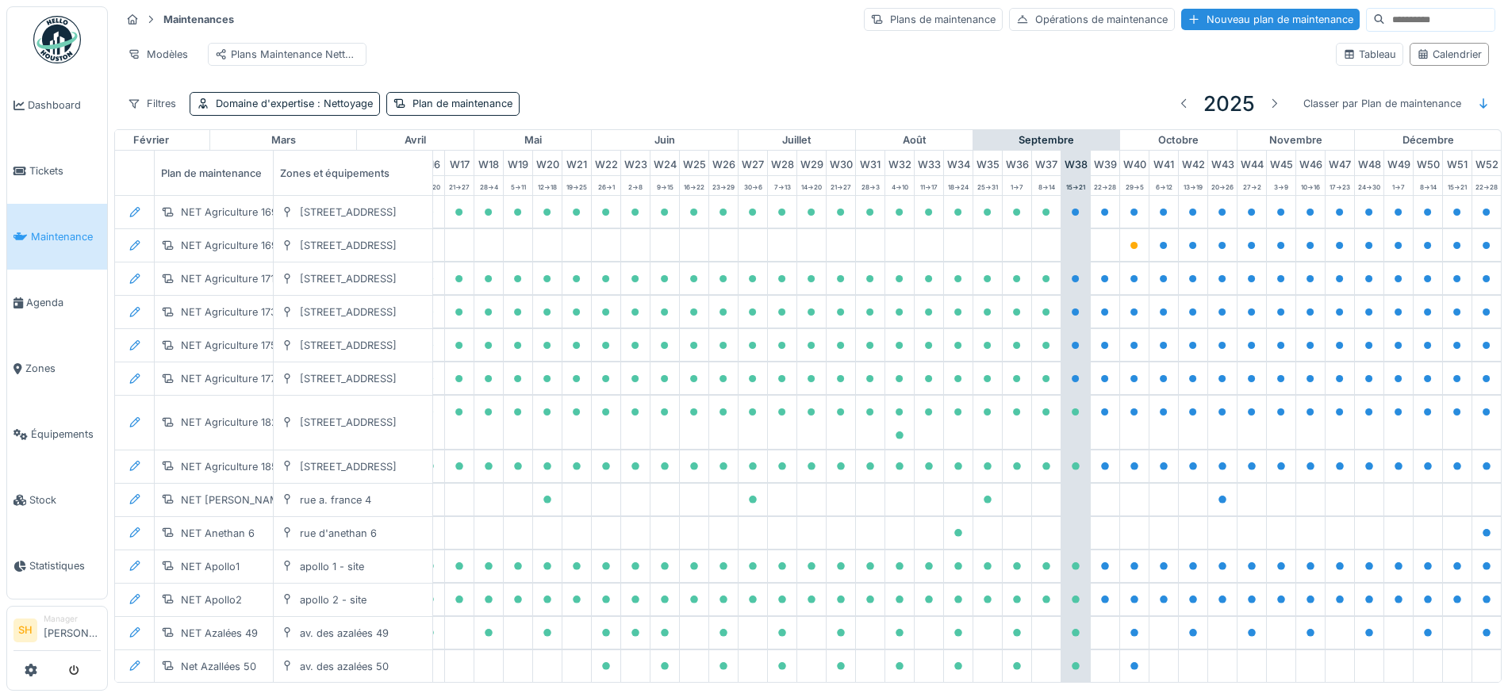
scroll to position [0, 529]
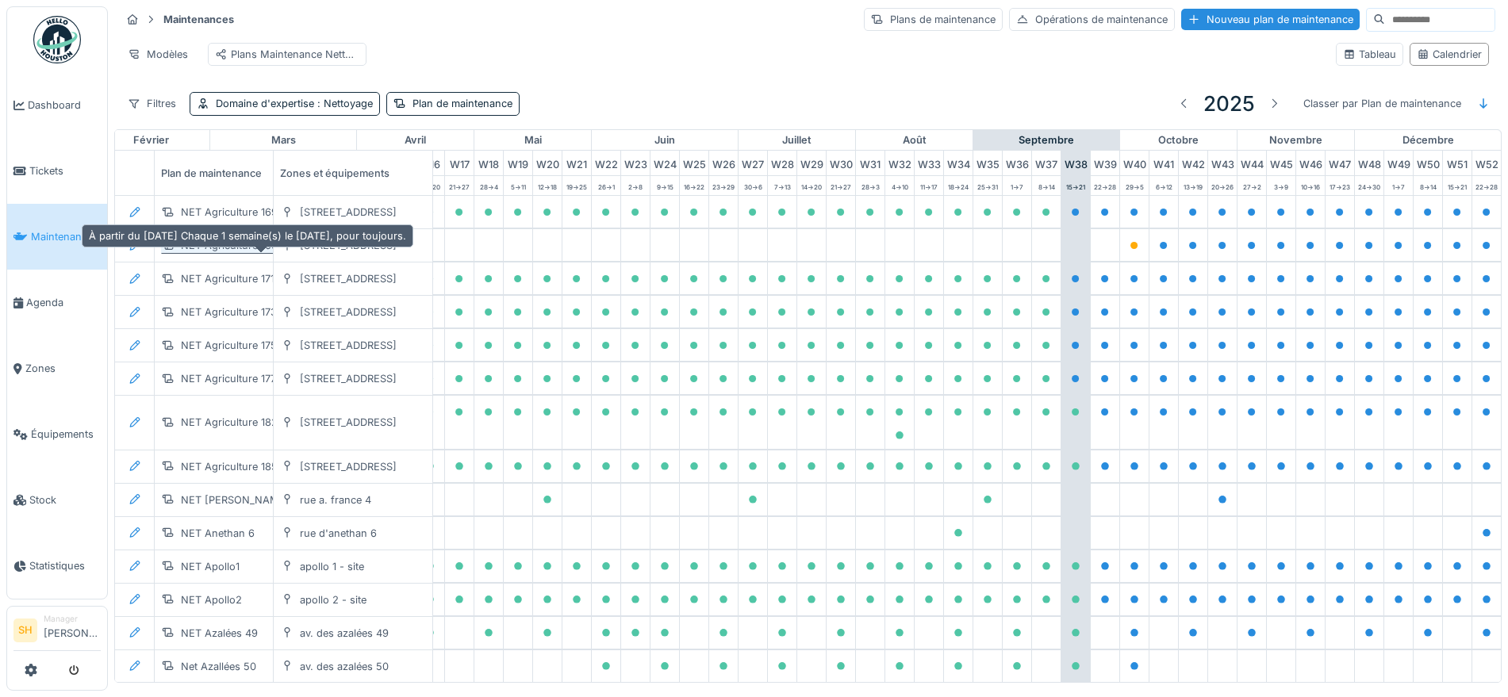
click at [244, 253] on div "NET Agriculture 169 NEW 2025/2026" at bounding box center [272, 245] width 182 height 15
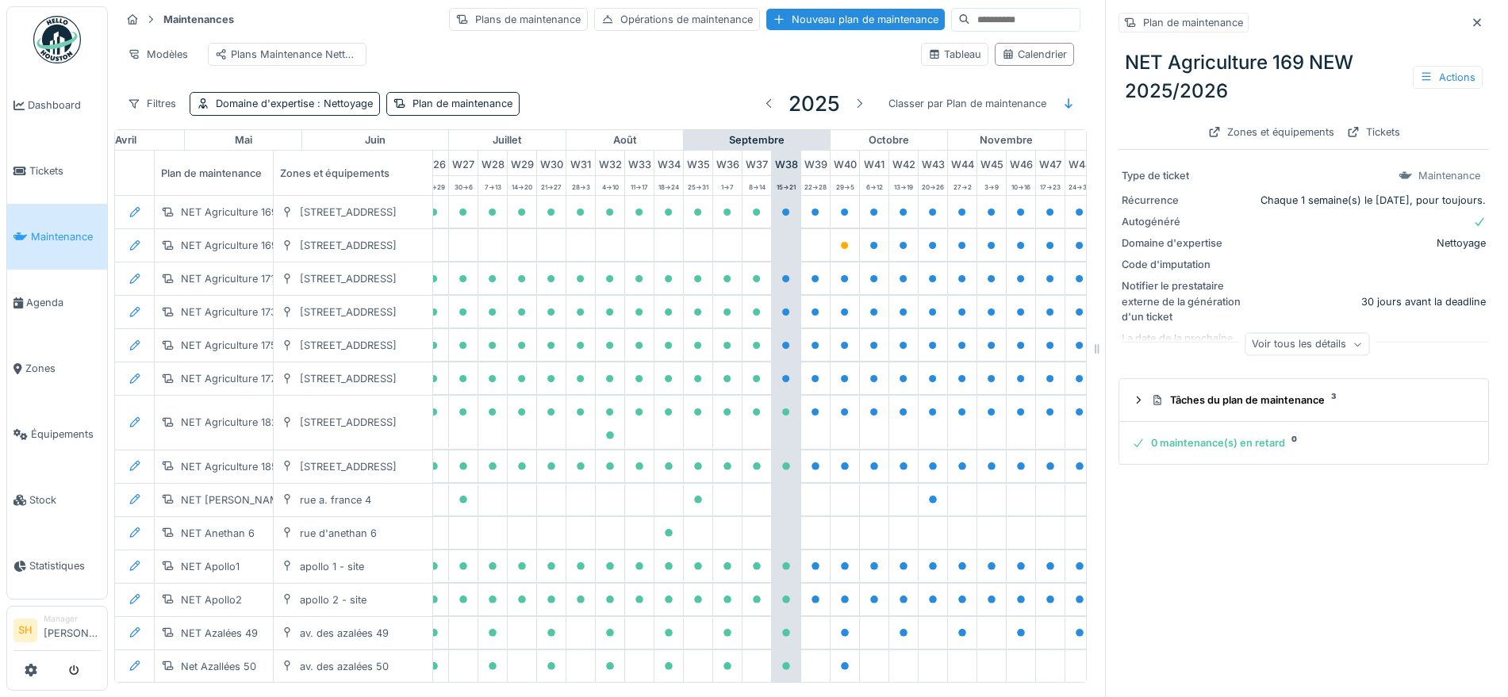
scroll to position [0, 959]
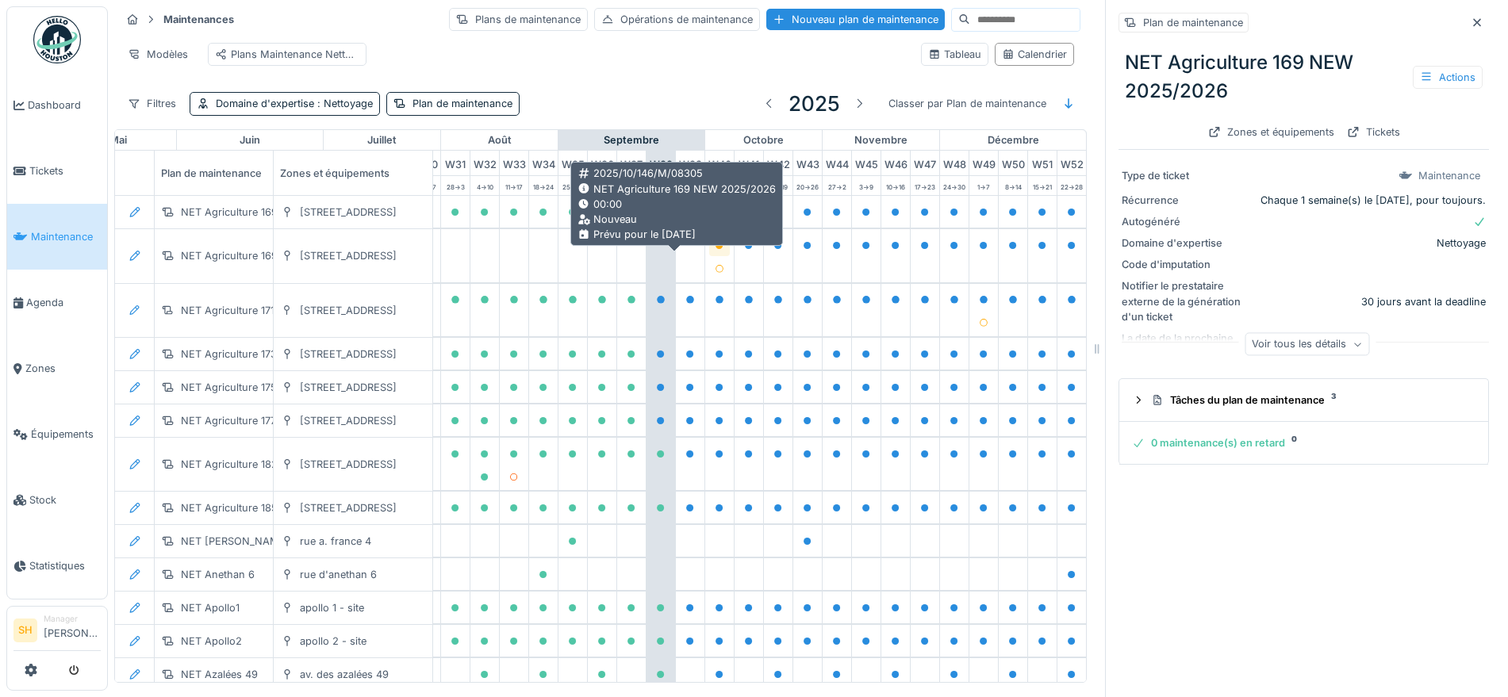
click at [716, 250] on icon at bounding box center [720, 246] width 8 height 8
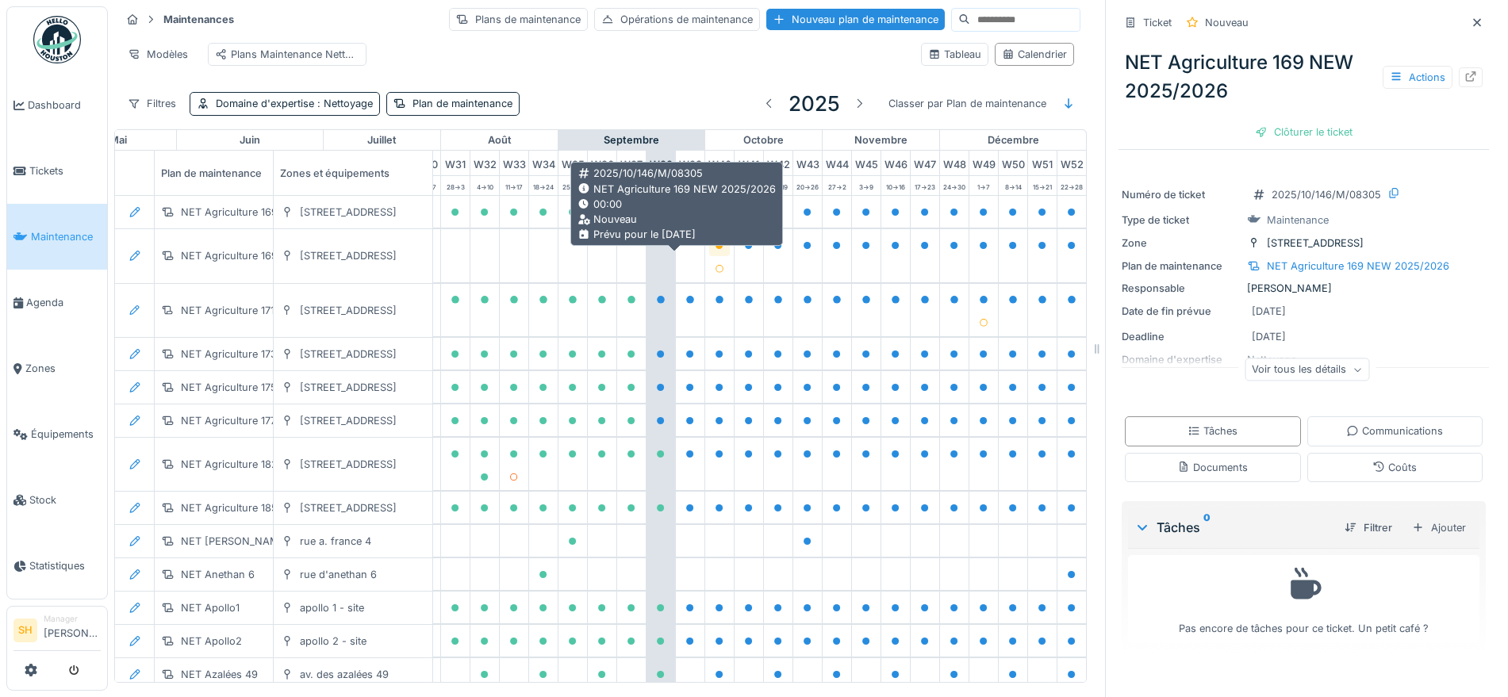
click at [716, 250] on icon at bounding box center [720, 246] width 8 height 8
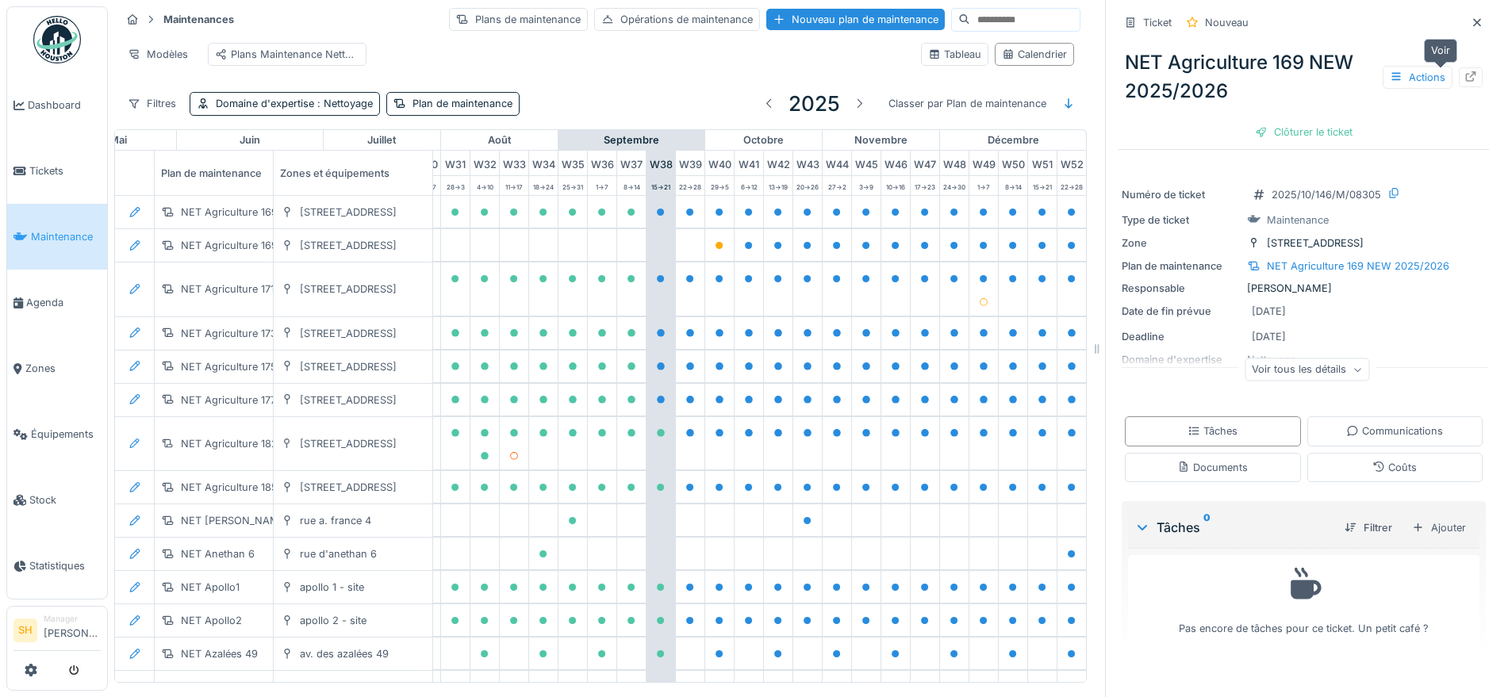
click at [1465, 79] on icon at bounding box center [1471, 76] width 13 height 10
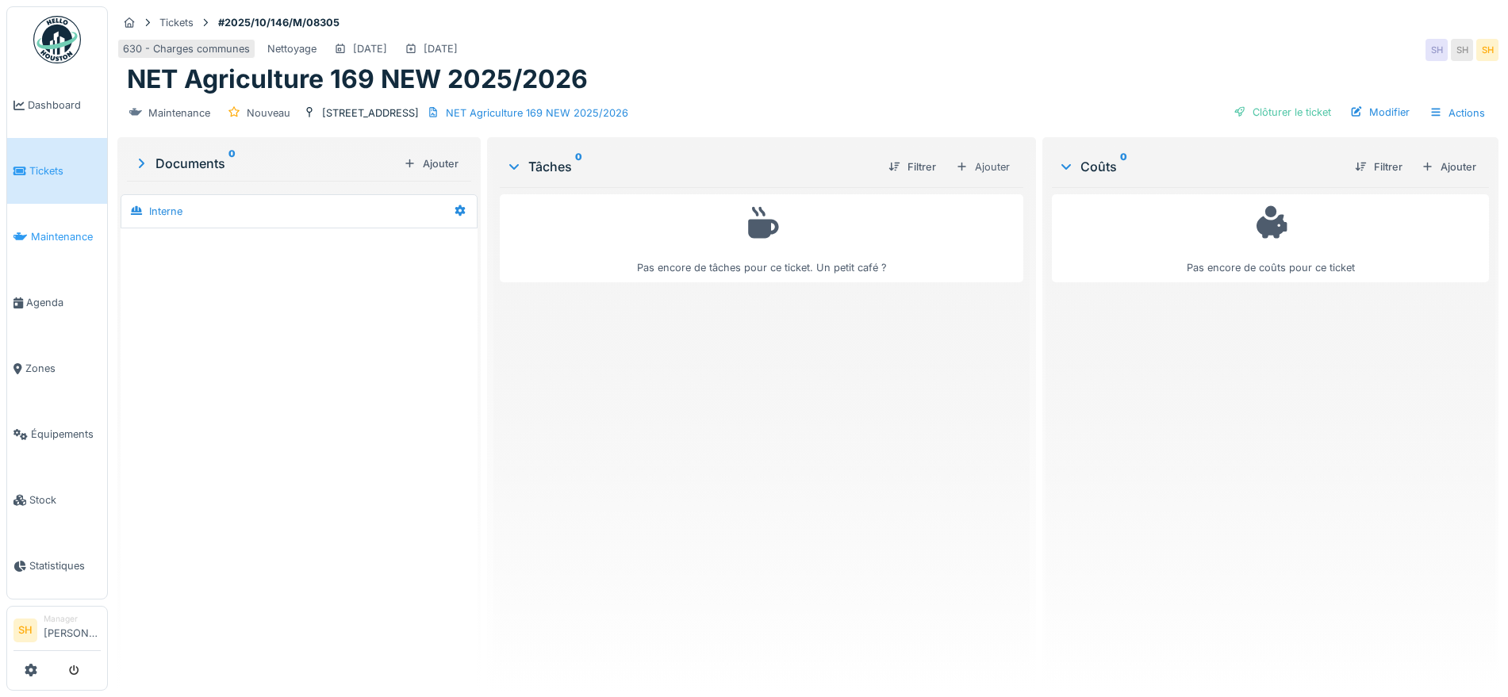
click at [56, 233] on span "Maintenance" at bounding box center [66, 236] width 70 height 15
